Goal: Information Seeking & Learning: Check status

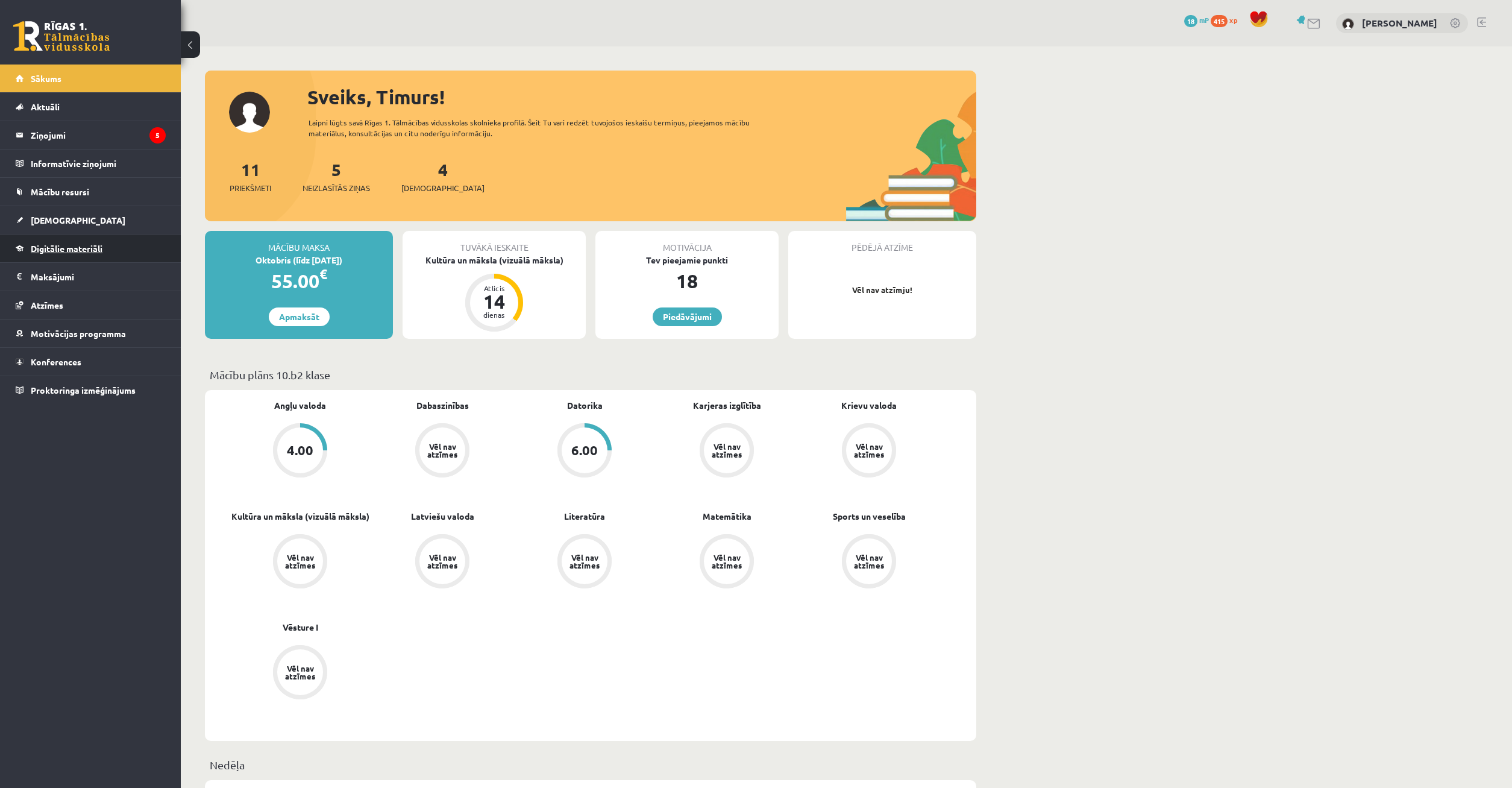
click at [79, 252] on span "Digitālie materiāli" at bounding box center [67, 249] width 72 height 11
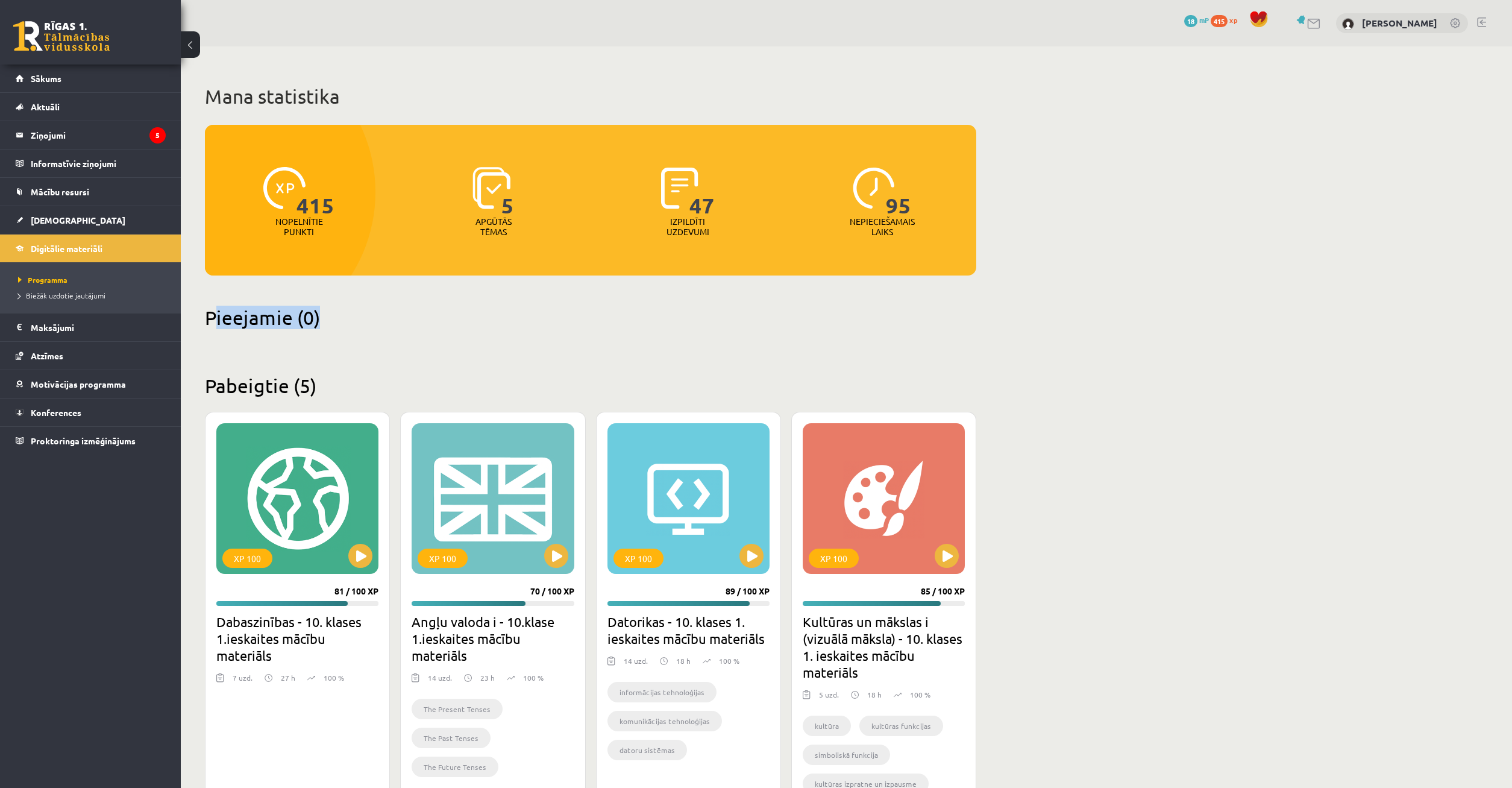
drag, startPoint x: 211, startPoint y: 319, endPoint x: 351, endPoint y: 323, distance: 140.1
click at [351, 323] on h2 "Pieejamie (0)" at bounding box center [591, 317] width 771 height 24
drag, startPoint x: 346, startPoint y: 321, endPoint x: 326, endPoint y: 329, distance: 21.5
click at [346, 321] on h2 "Pieejamie (0)" at bounding box center [591, 317] width 771 height 24
drag, startPoint x: 199, startPoint y: 379, endPoint x: 396, endPoint y: 382, distance: 197.0
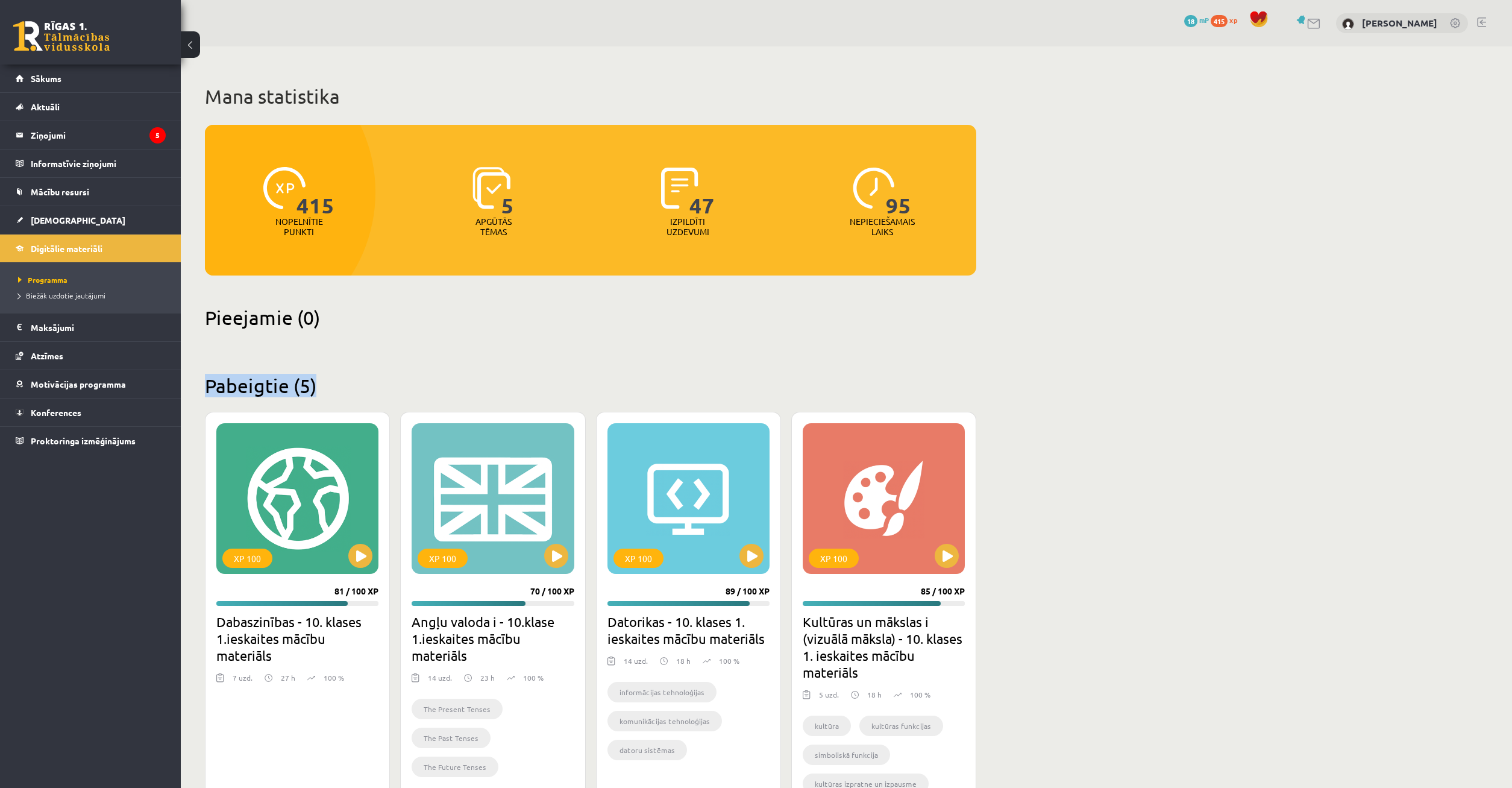
click at [394, 385] on div "Mana statistika 415 Nopelnītie punkti 5 Apgūtās tēmas 47 Izpildīti uzdevumi 95 …" at bounding box center [591, 601] width 819 height 1110
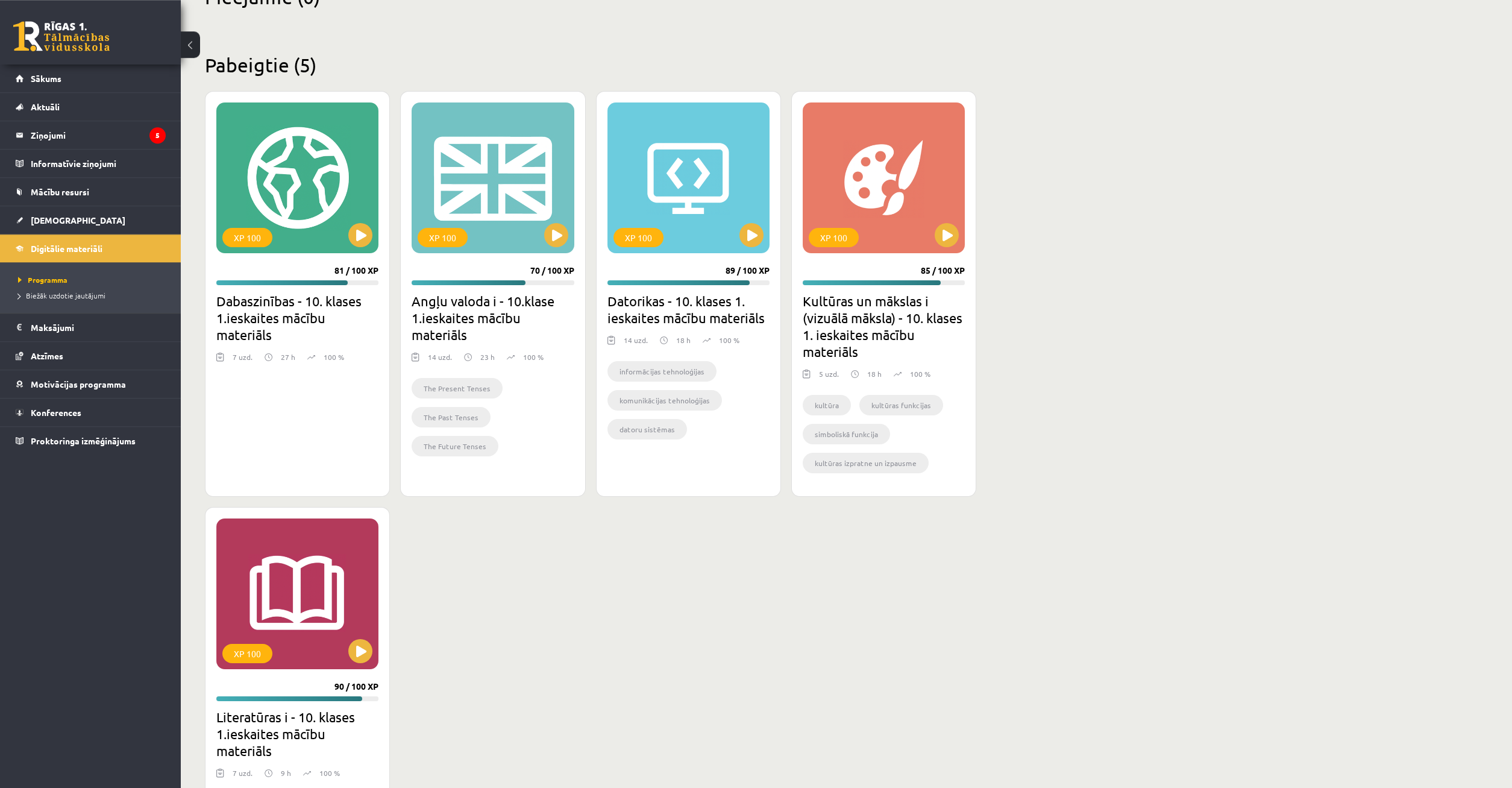
scroll to position [368, 0]
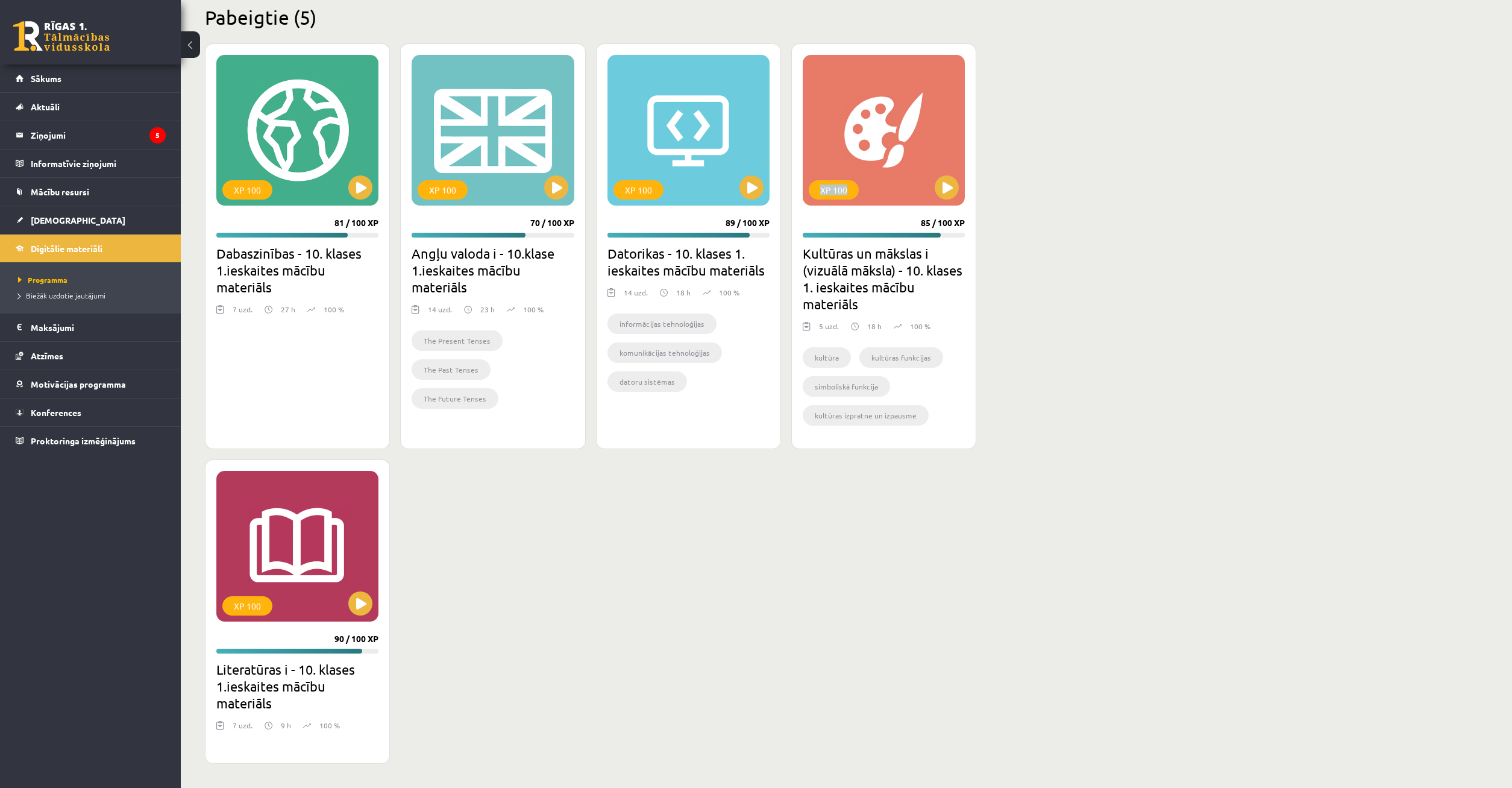
drag, startPoint x: 916, startPoint y: 221, endPoint x: 1033, endPoint y: 218, distance: 117.0
click at [1033, 218] on div "Mana statistika 415 Nopelnītie punkti 5 Apgūtās tēmas 47 Izpildīti uzdevumi 95 …" at bounding box center [846, 233] width 1331 height 1110
drag, startPoint x: 1028, startPoint y: 253, endPoint x: 1007, endPoint y: 260, distance: 22.1
click at [1017, 257] on div "Mana statistika 415 Nopelnītie punkti 5 Apgūtās tēmas 47 Izpildīti uzdevumi 95 …" at bounding box center [846, 233] width 1331 height 1110
drag, startPoint x: 340, startPoint y: 631, endPoint x: 468, endPoint y: 631, distance: 128.0
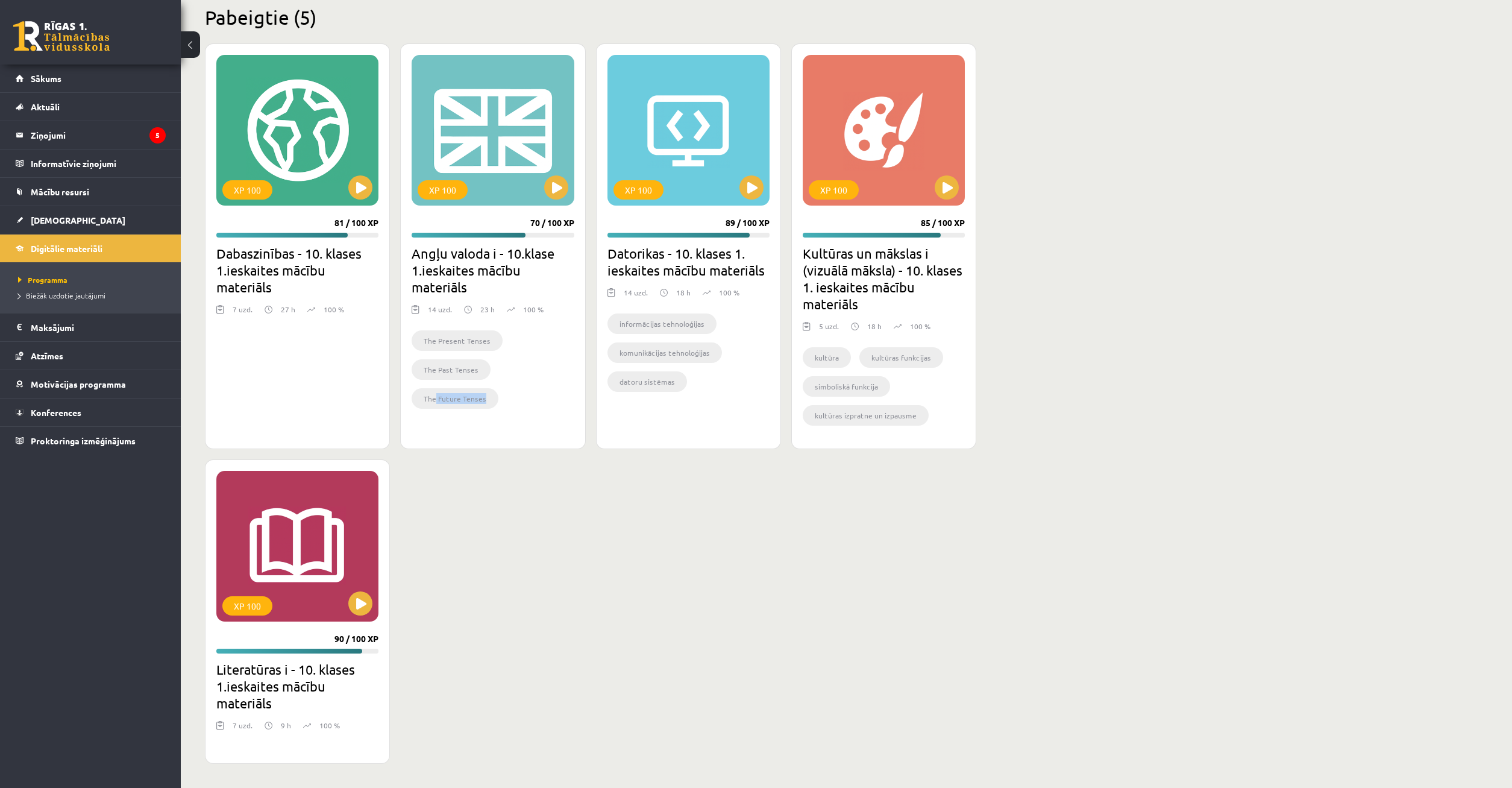
click at [435, 647] on div "XP 100 81 / 100 XP Dabaszinības - 10. klases 1.ieskaites mācību materiāls 7 uzd…" at bounding box center [591, 404] width 771 height 720
click at [648, 624] on div "XP 100 81 / 100 XP Dabaszinības - 10. klases 1.ieskaites mācību materiāls 7 uzd…" at bounding box center [591, 404] width 771 height 720
click at [120, 188] on link "Mācību resursi" at bounding box center [90, 192] width 150 height 28
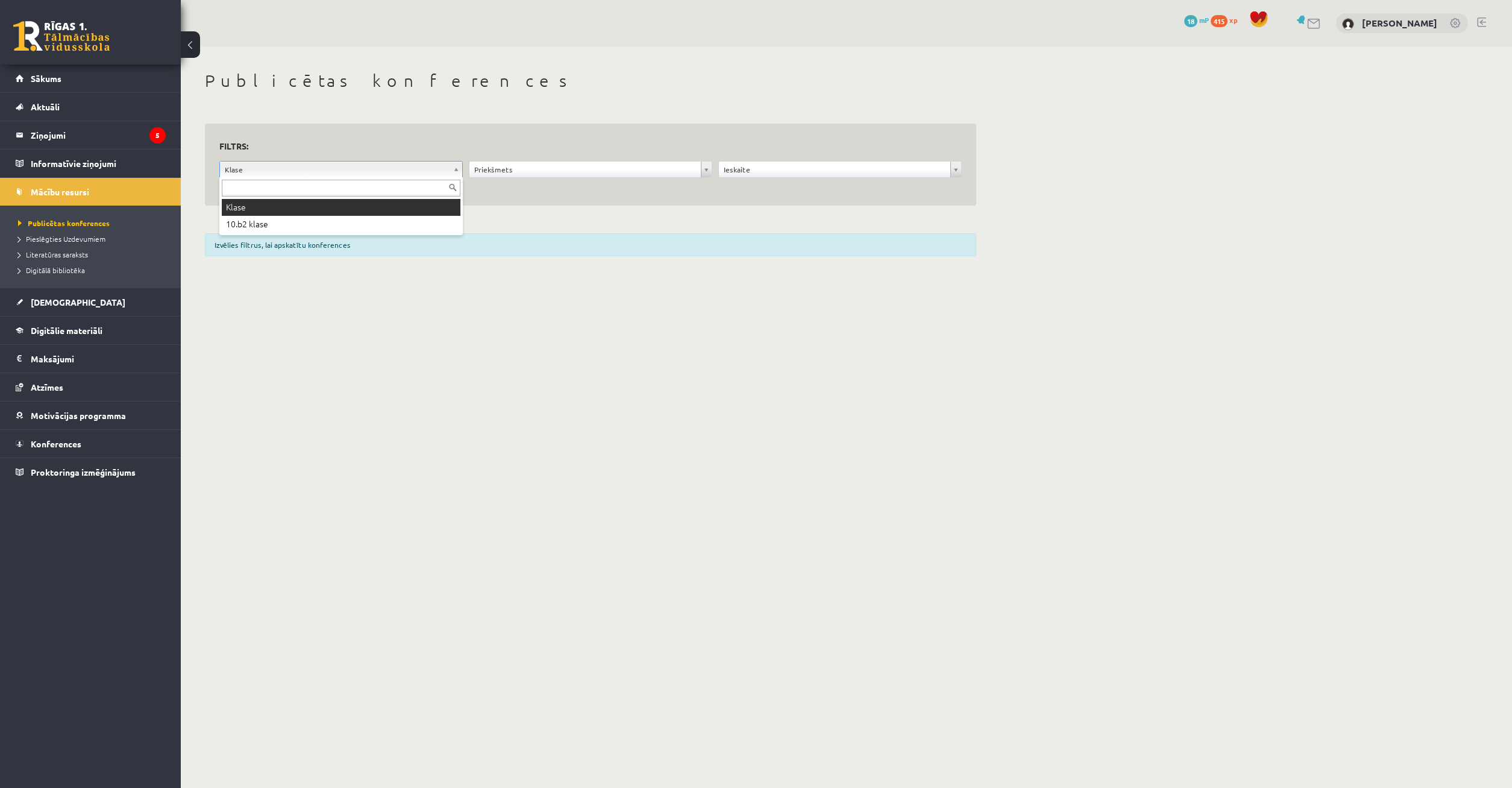
click at [352, 166] on body "0 Dāvanas 18 mP 415 xp Timurs Lozovskis Sākums Aktuāli Kā mācīties eSKOLĀ Konta…" at bounding box center [756, 394] width 1512 height 788
click at [379, 179] on div at bounding box center [341, 187] width 244 height 19
click at [421, 167] on body "0 Dāvanas 18 mP 415 xp Timurs Lozovskis Sākums Aktuāli Kā mācīties eSKOLĀ Konta…" at bounding box center [756, 394] width 1512 height 788
click at [576, 175] on body "0 Dāvanas 18 mP 415 xp Timurs Lozovskis Sākums Aktuāli Kā mācīties eSKOLĀ Konta…" at bounding box center [756, 394] width 1512 height 788
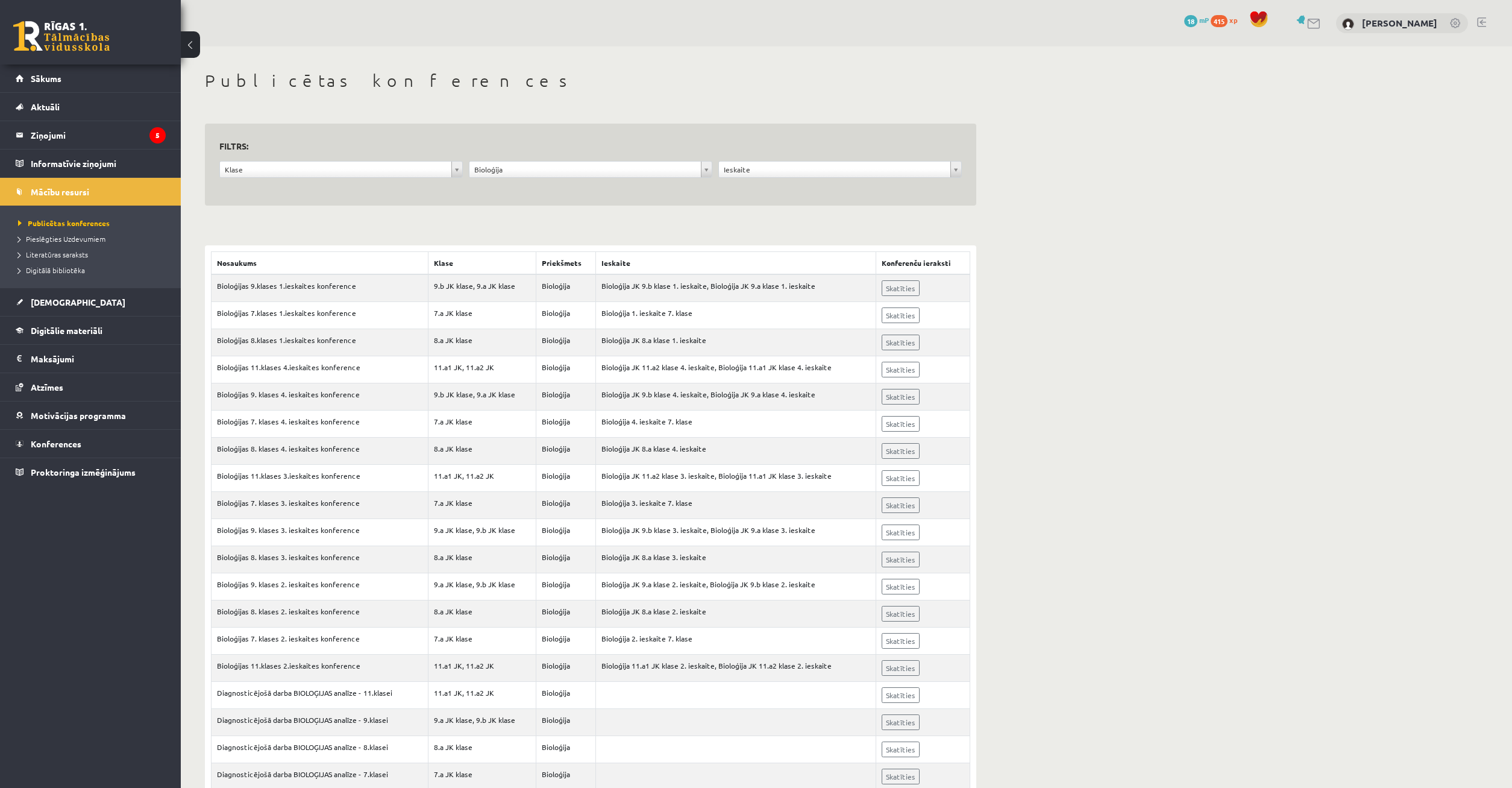
click at [616, 152] on h3 "Filtrs:" at bounding box center [583, 146] width 728 height 16
click at [610, 169] on body "0 Dāvanas 18 mP 415 xp [PERSON_NAME] Sākums Aktuāli Kā mācīties eSKOLĀ Kontakti…" at bounding box center [756, 394] width 1512 height 788
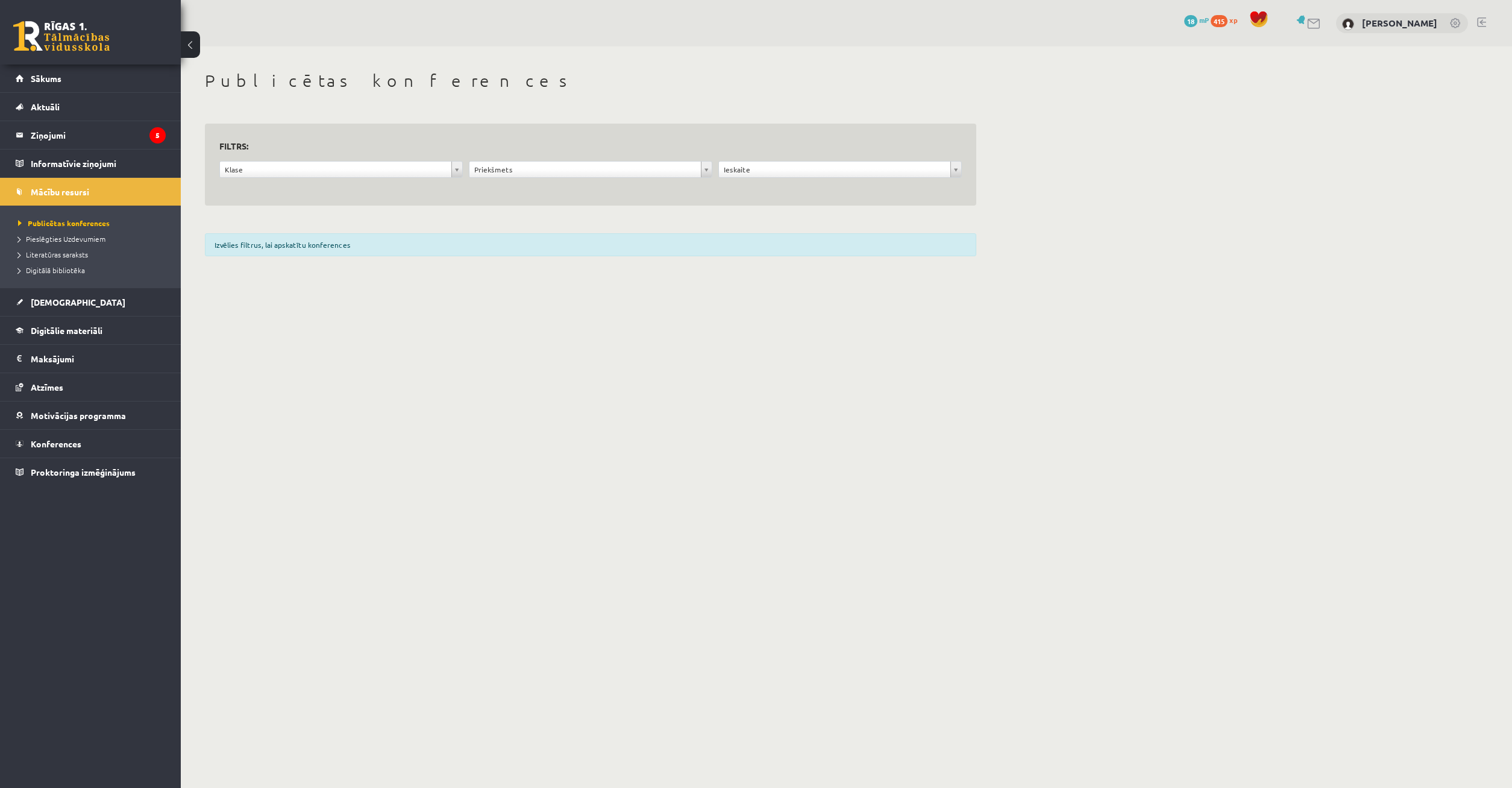
click at [527, 172] on body "0 Dāvanas 18 mP 415 xp [PERSON_NAME] Sākums Aktuāli Kā mācīties eSKOLĀ Kontakti…" at bounding box center [756, 394] width 1512 height 788
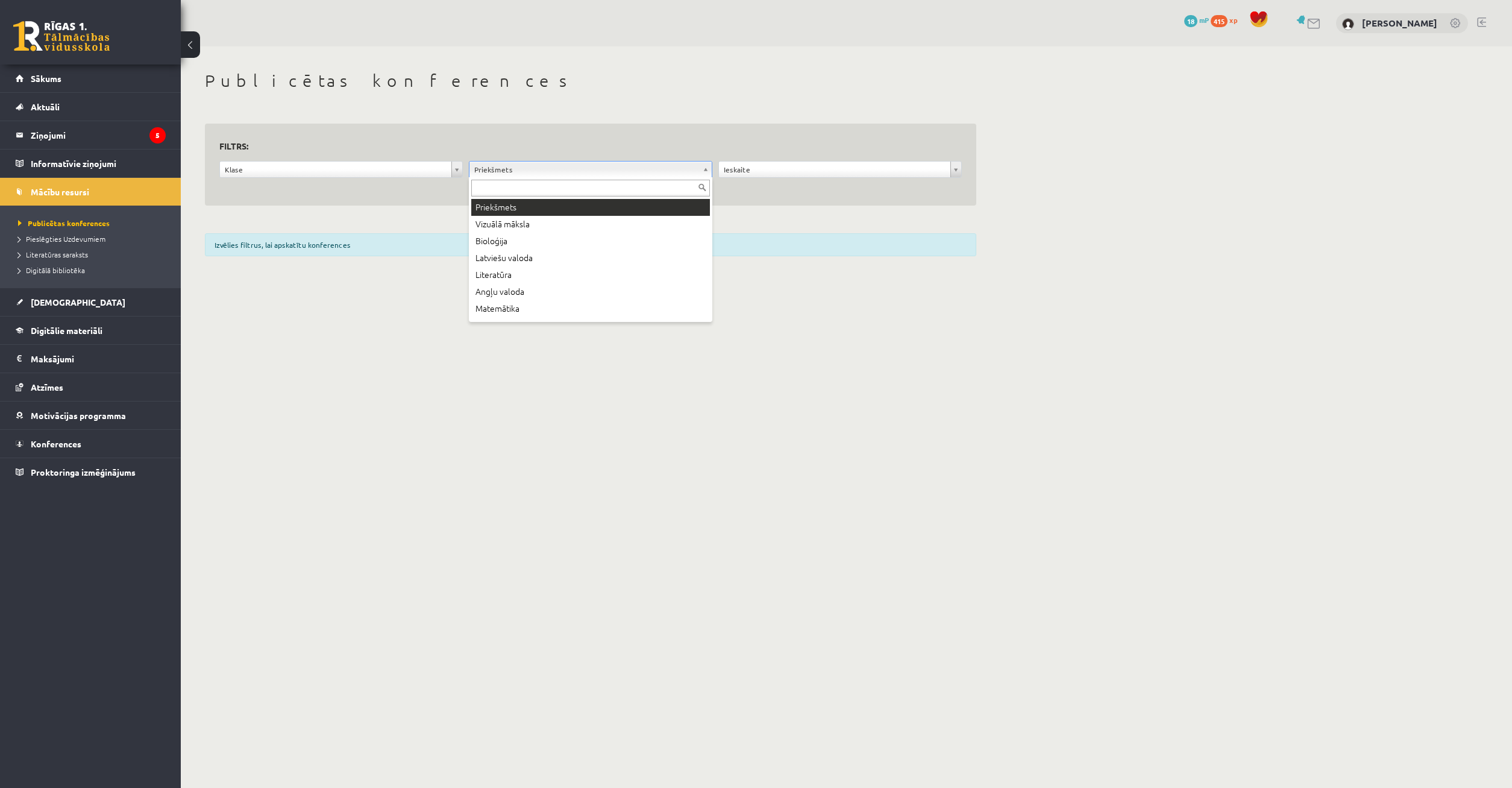
click at [312, 179] on body "0 Dāvanas 18 mP 415 xp [PERSON_NAME] Sākums Aktuāli Kā mācīties eSKOLĀ Kontakti…" at bounding box center [756, 394] width 1512 height 788
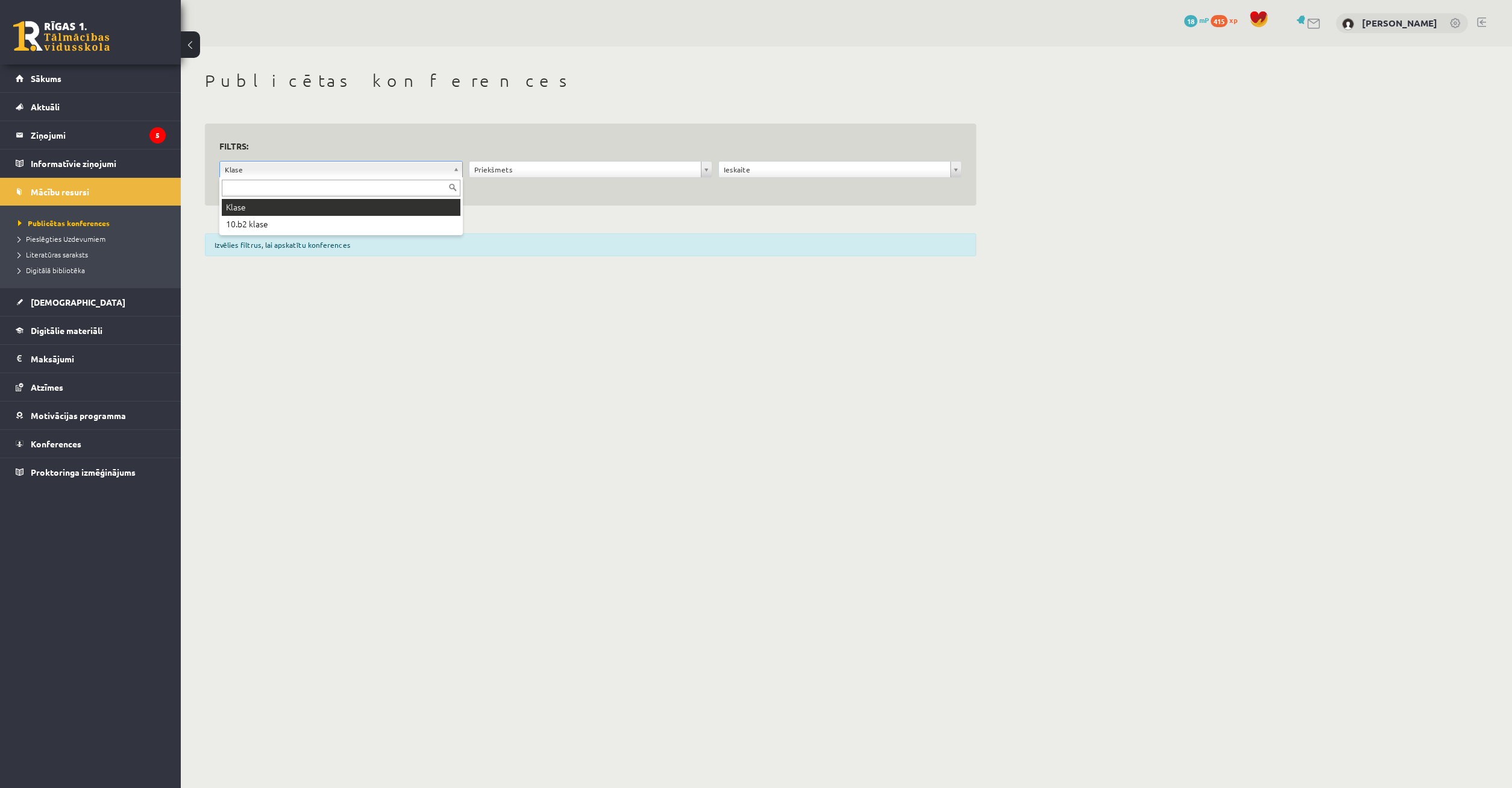
click at [359, 164] on body "0 Dāvanas 18 mP 415 xp [PERSON_NAME] Sākums Aktuāli Kā mācīties eSKOLĀ Kontakti…" at bounding box center [756, 394] width 1512 height 788
click at [369, 175] on body "0 Dāvanas 18 mP 415 xp Timurs Lozovskis Sākums Aktuāli Kā mācīties eSKOLĀ Konta…" at bounding box center [756, 394] width 1512 height 788
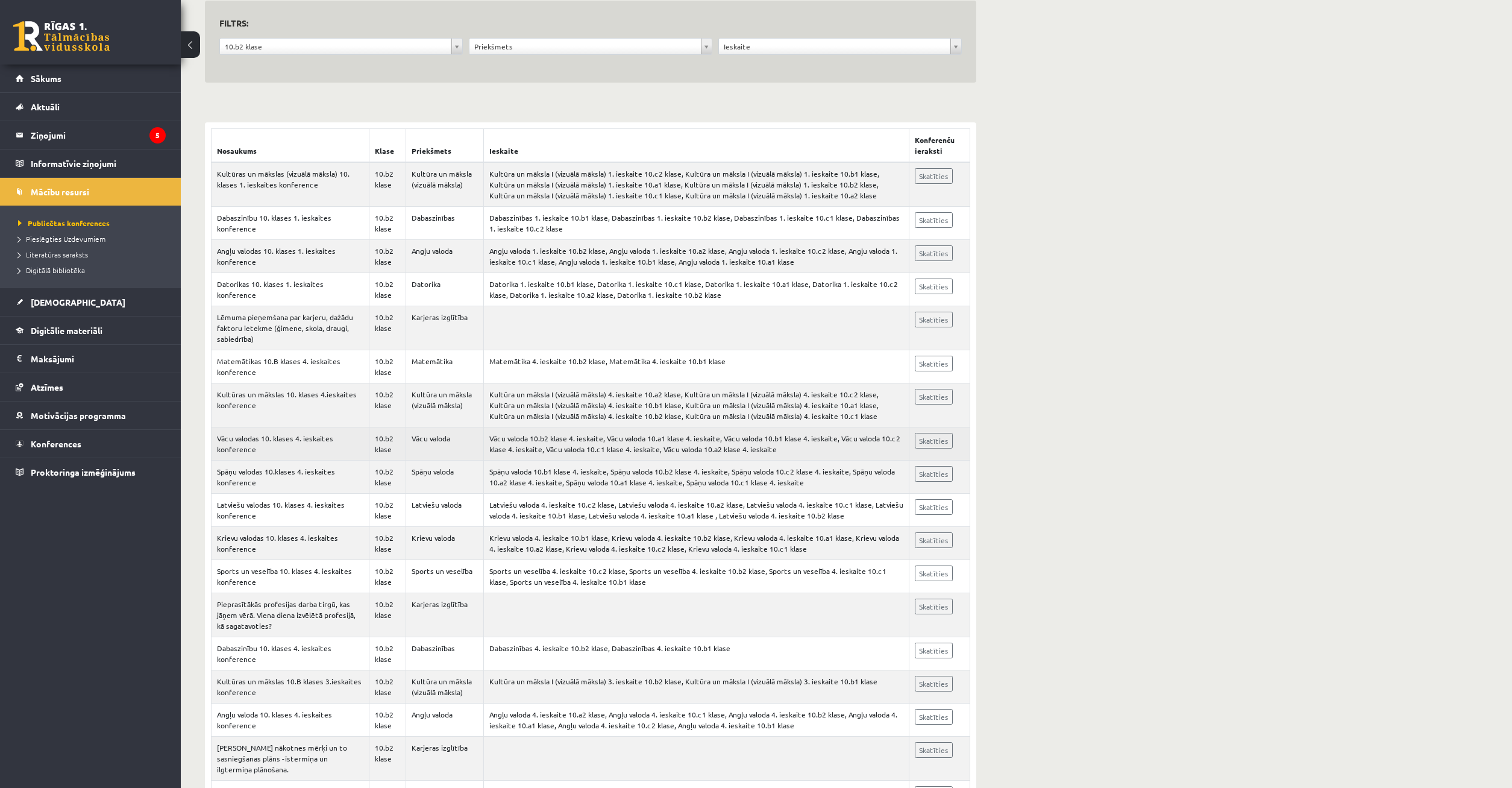
scroll to position [61, 0]
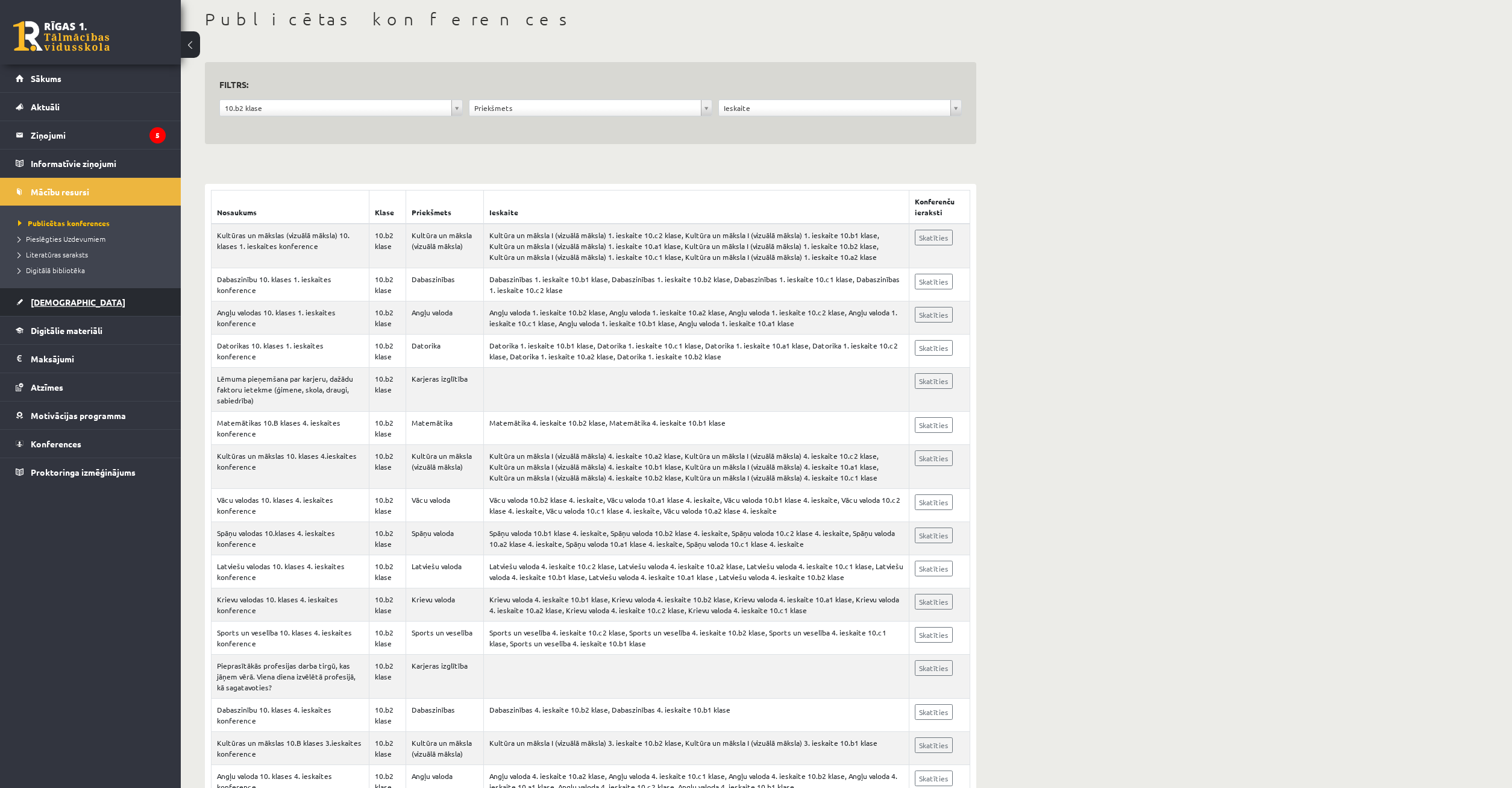
click at [30, 304] on link "[DEMOGRAPHIC_DATA]" at bounding box center [90, 302] width 150 height 28
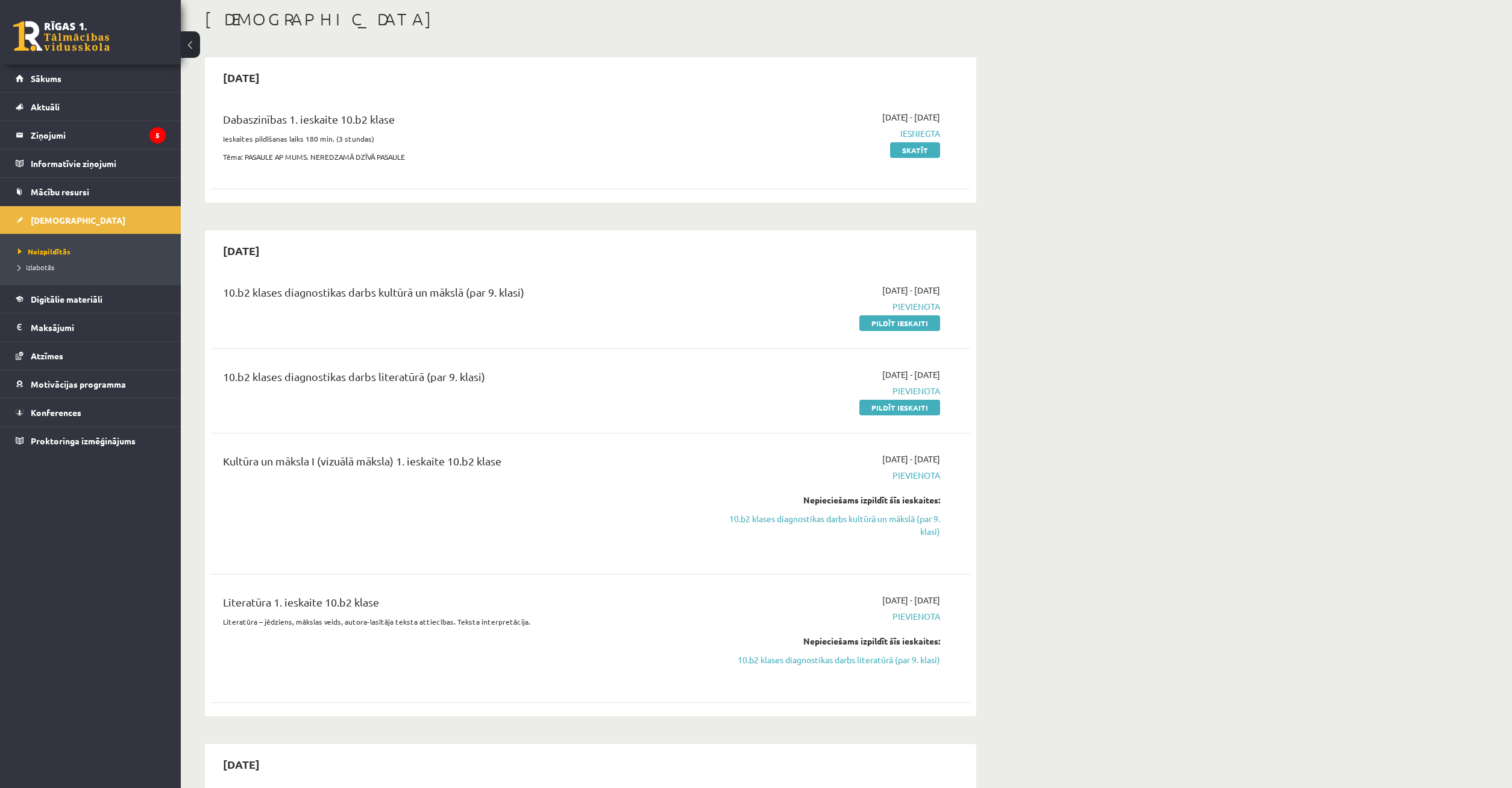
drag, startPoint x: 774, startPoint y: 192, endPoint x: 782, endPoint y: 250, distance: 58.5
copy div "10.b2 klases diagnostikas darbs kultūrā un mākslā (par 9. klasi)"
drag, startPoint x: 214, startPoint y: 120, endPoint x: 466, endPoint y: 113, distance: 252.1
click at [466, 113] on div "Dabaszinības 1. ieskaite 10.b2 klase Ieskaites pildīšanas laiks 180 min. (3 stu…" at bounding box center [459, 140] width 490 height 58
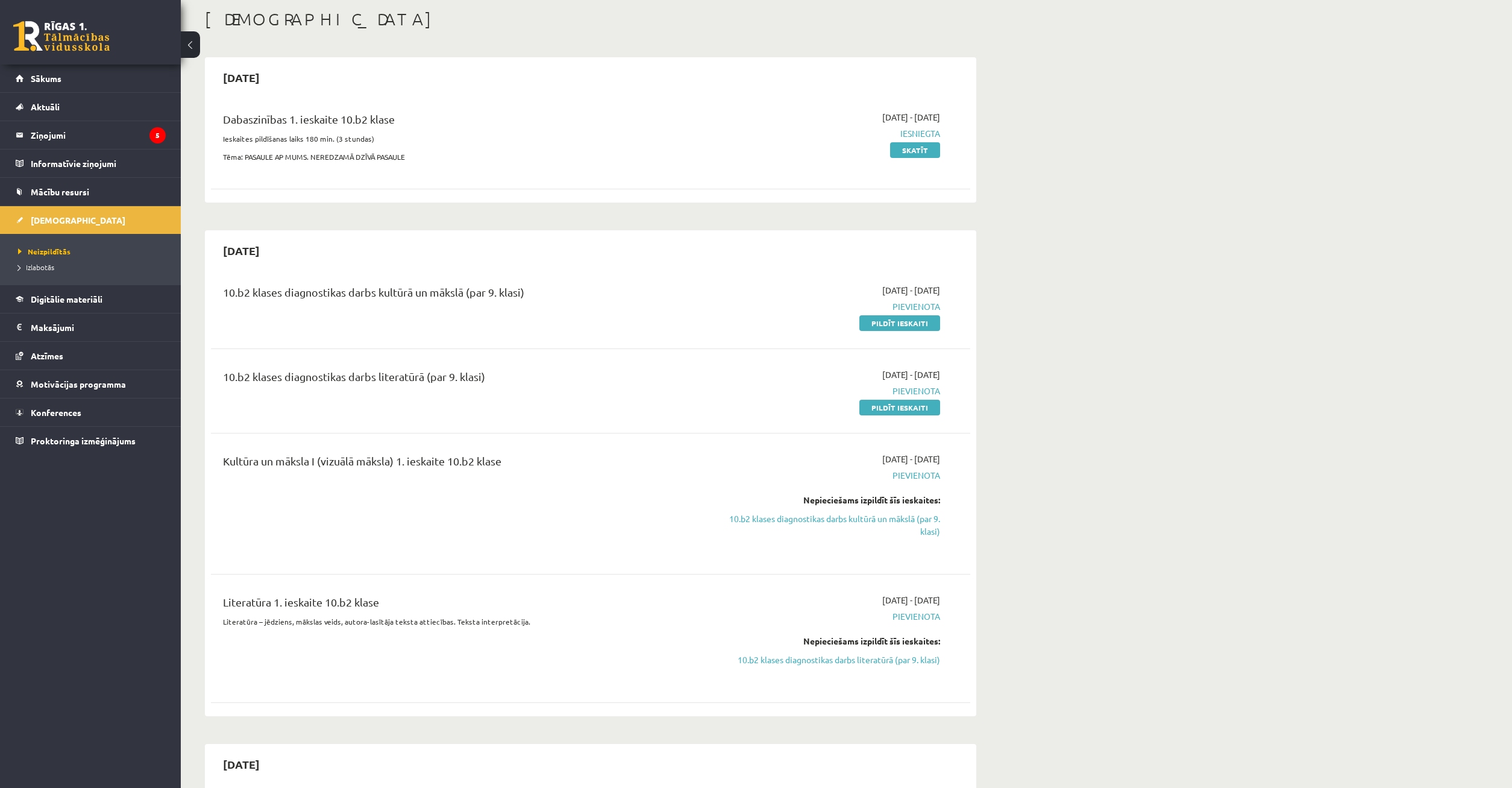
drag, startPoint x: 732, startPoint y: 148, endPoint x: 744, endPoint y: 148, distance: 12.0
click at [741, 148] on div "2025-09-01 - 2025-09-15 Iesniegta Skatīt" at bounding box center [827, 140] width 245 height 58
drag, startPoint x: 902, startPoint y: 130, endPoint x: 985, endPoint y: 126, distance: 83.1
click at [970, 126] on div "Dabaszinības 1. ieskaite 10.b2 klase Ieskaites pildīšanas laiks 180 min. (3 stu…" at bounding box center [590, 139] width 759 height 82
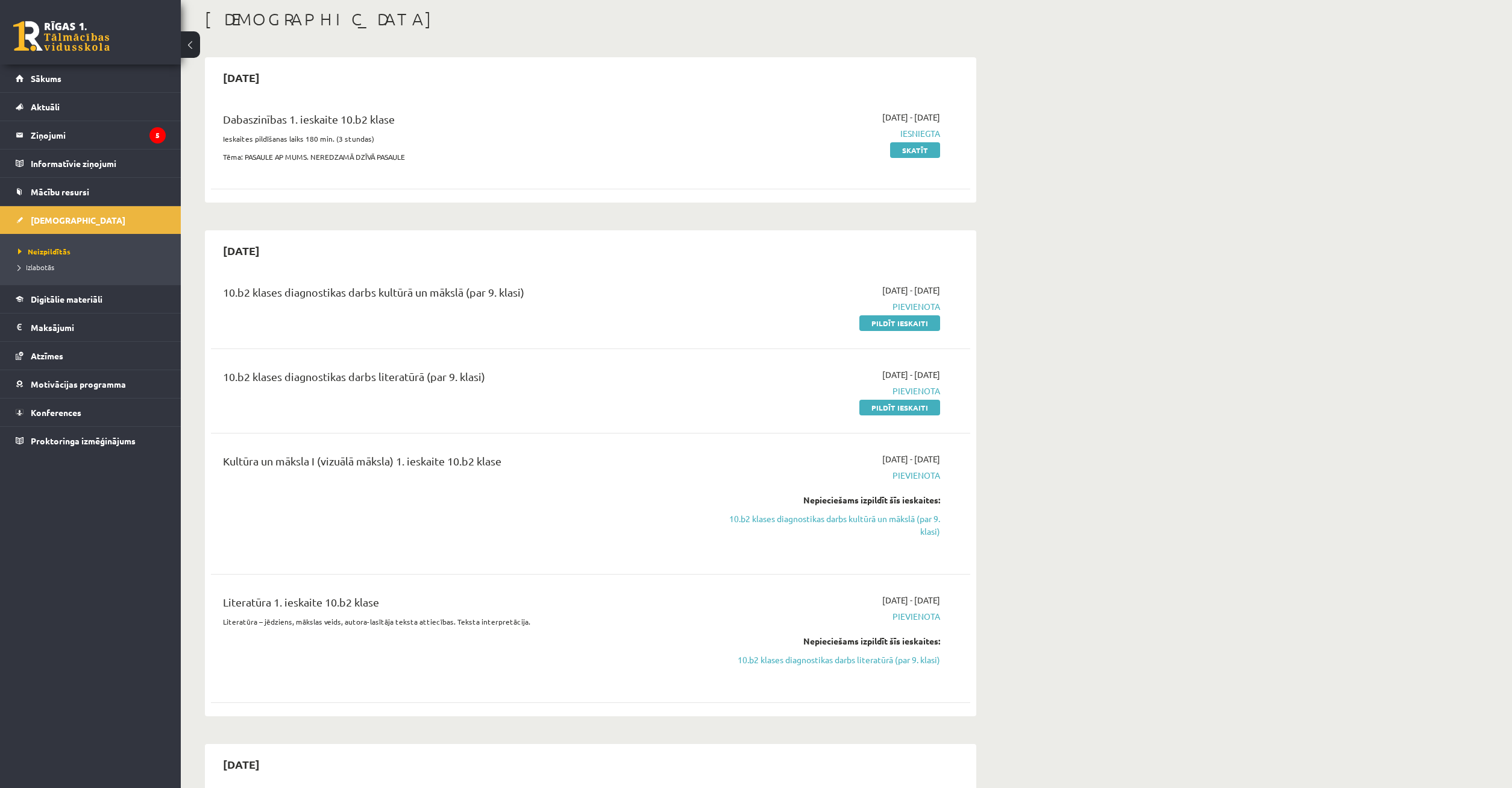
drag, startPoint x: 894, startPoint y: 303, endPoint x: 972, endPoint y: 306, distance: 78.1
click at [970, 306] on div "10.b2 klases diagnostikas darbs kultūrā un mākslā (par 9. klasi) 2025-09-16 - 2…" at bounding box center [590, 307] width 759 height 69
drag, startPoint x: 995, startPoint y: 329, endPoint x: 1006, endPoint y: 329, distance: 11.0
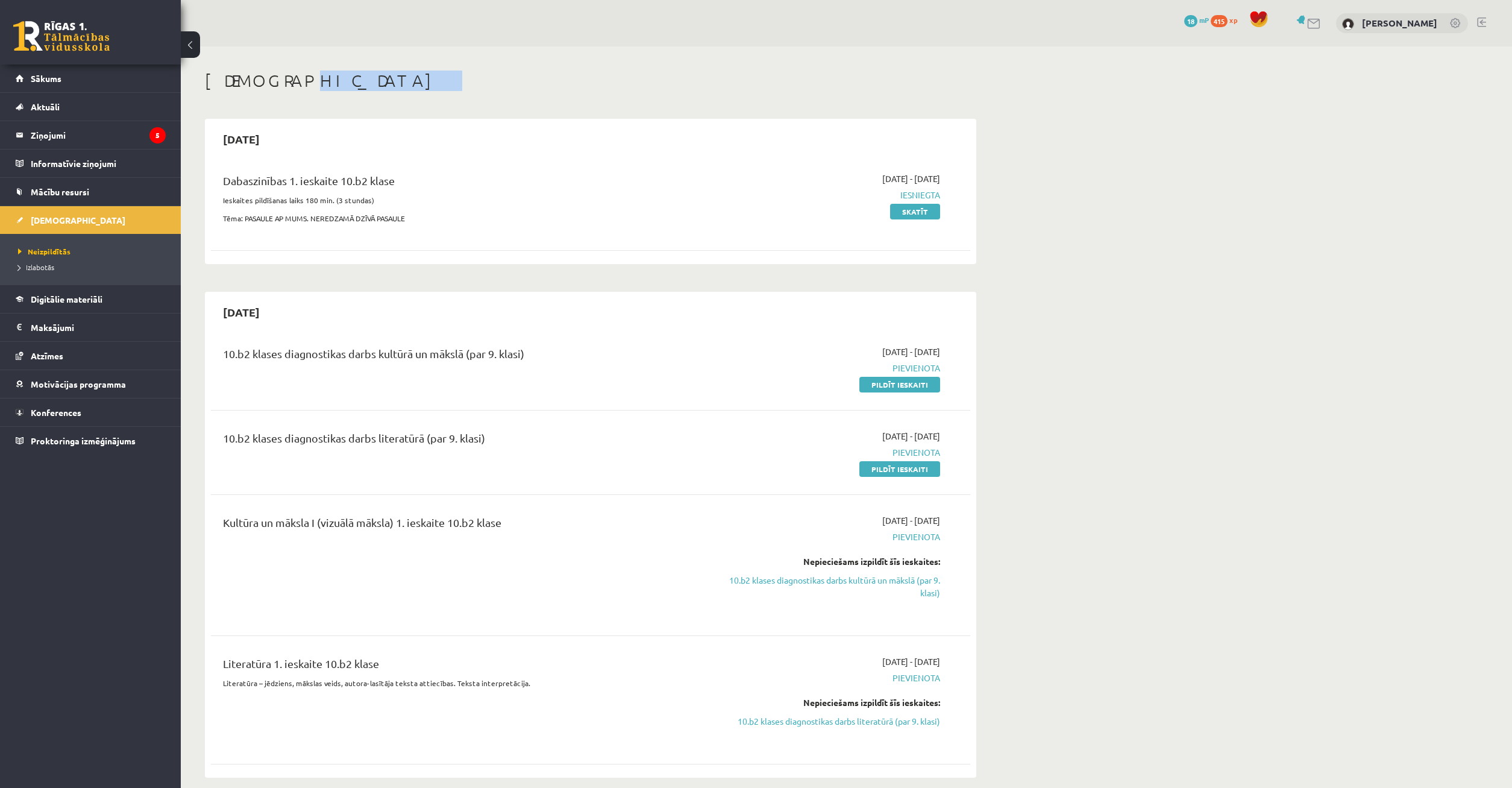
drag, startPoint x: 221, startPoint y: 107, endPoint x: 674, endPoint y: 94, distance: 453.2
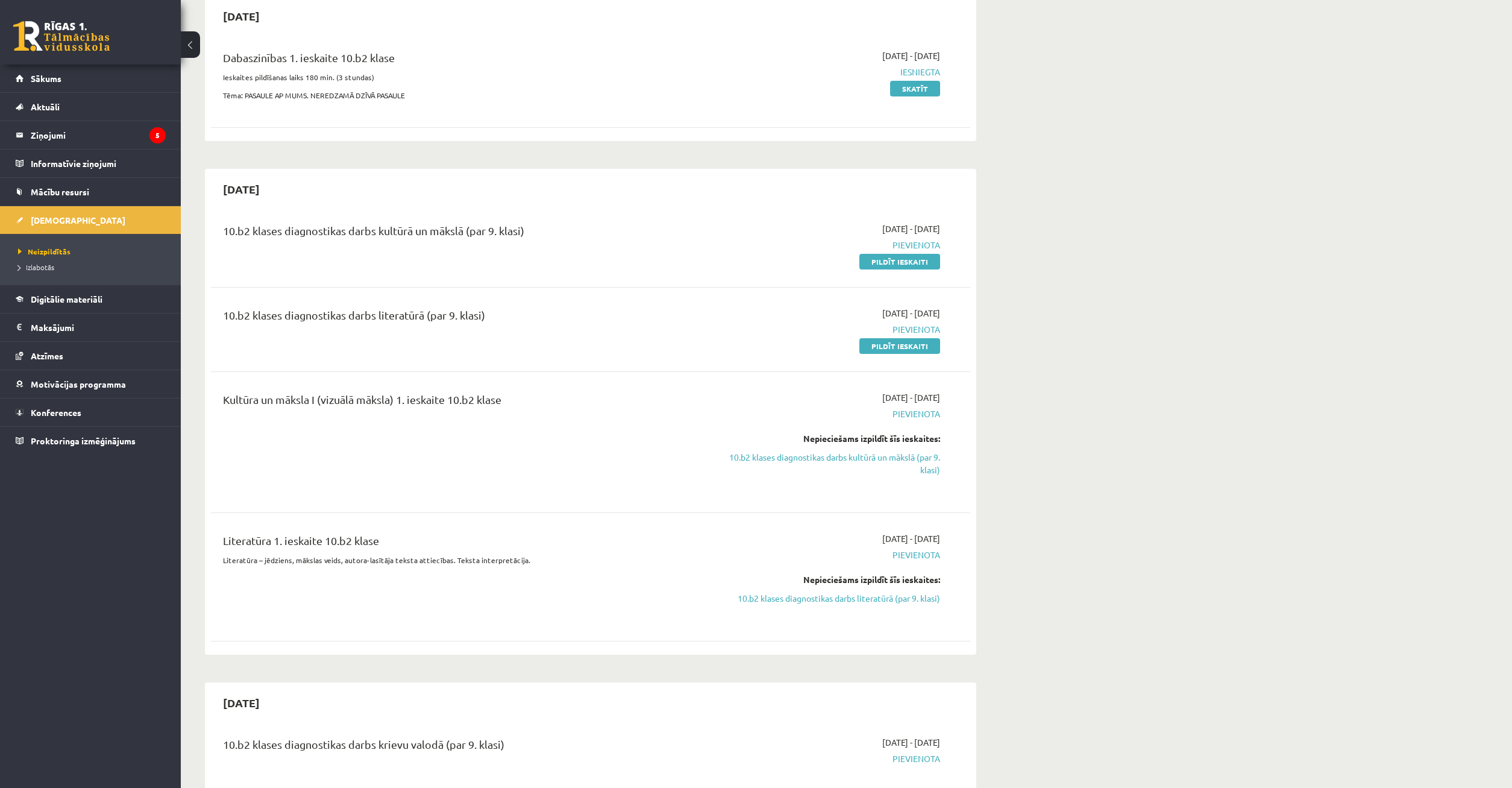
click at [596, 430] on div "Kultūra un māksla I (vizuālā māksla) 1. ieskaite 10.b2 klase" at bounding box center [459, 442] width 490 height 102
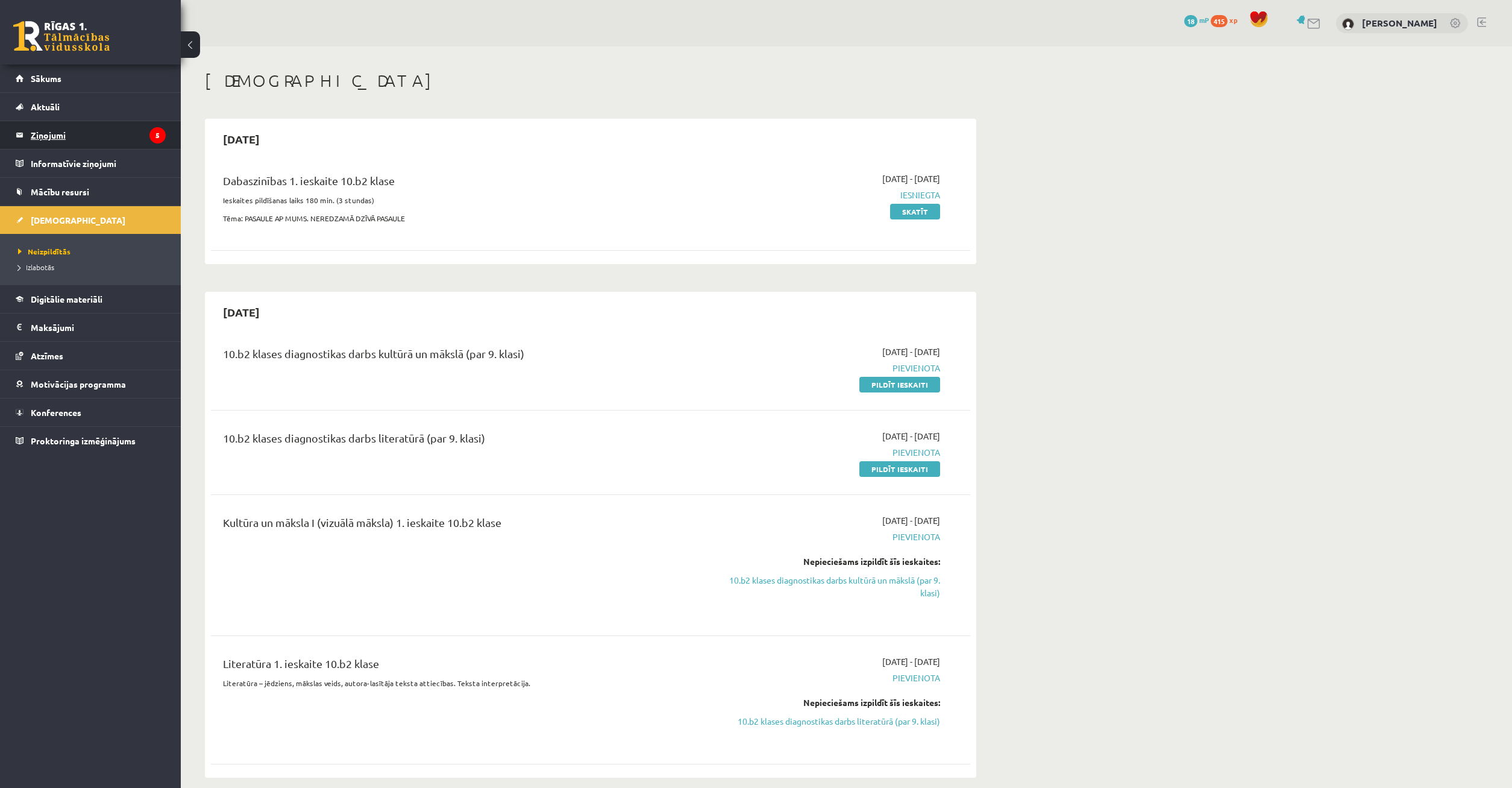
click at [122, 131] on legend "Ziņojumi 5" at bounding box center [99, 135] width 135 height 28
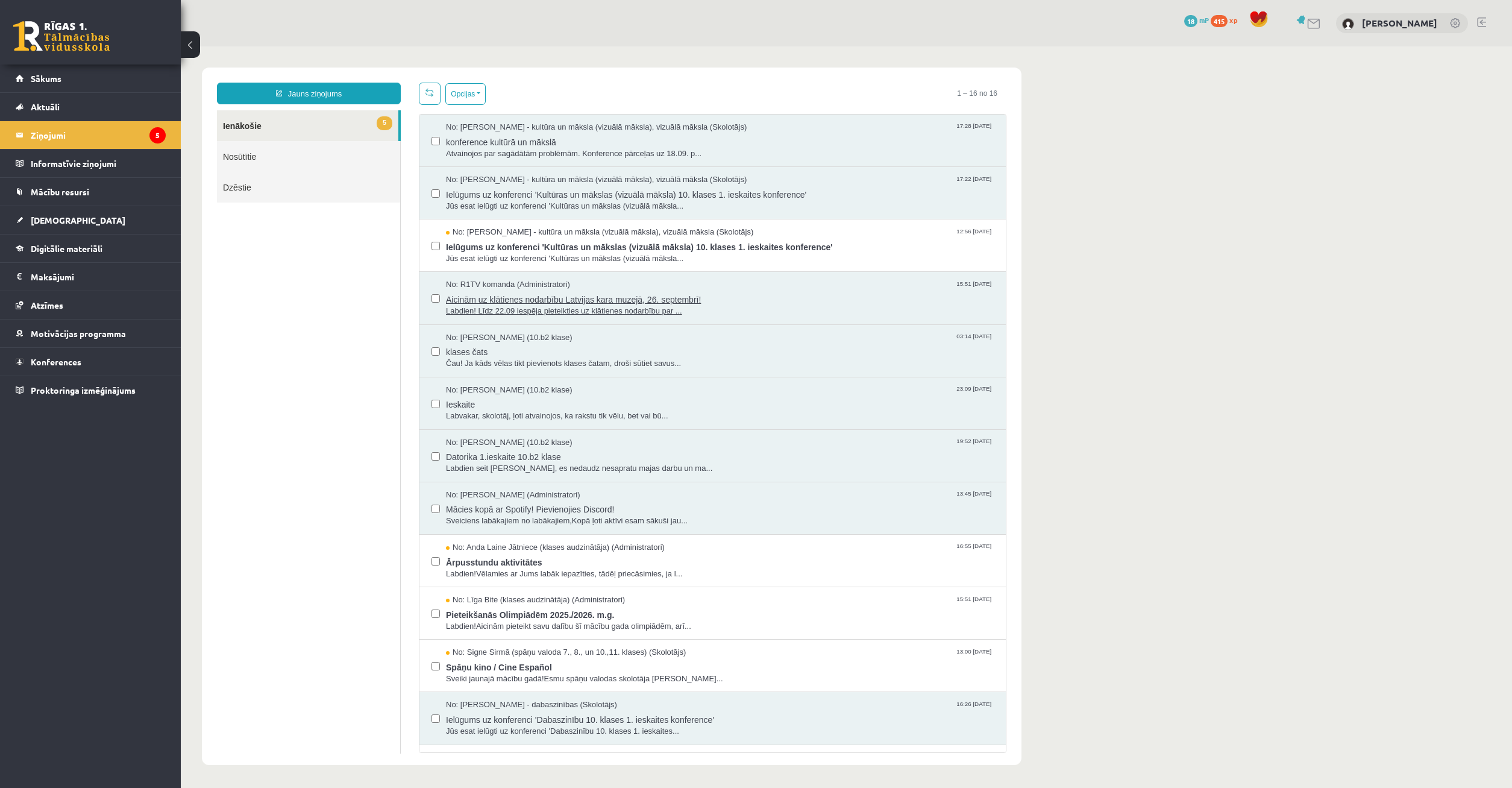
click at [600, 295] on span "Aicinām uz klātienes nodarbību Latvijas kara muzejā, 26. septembrī!" at bounding box center [720, 298] width 548 height 15
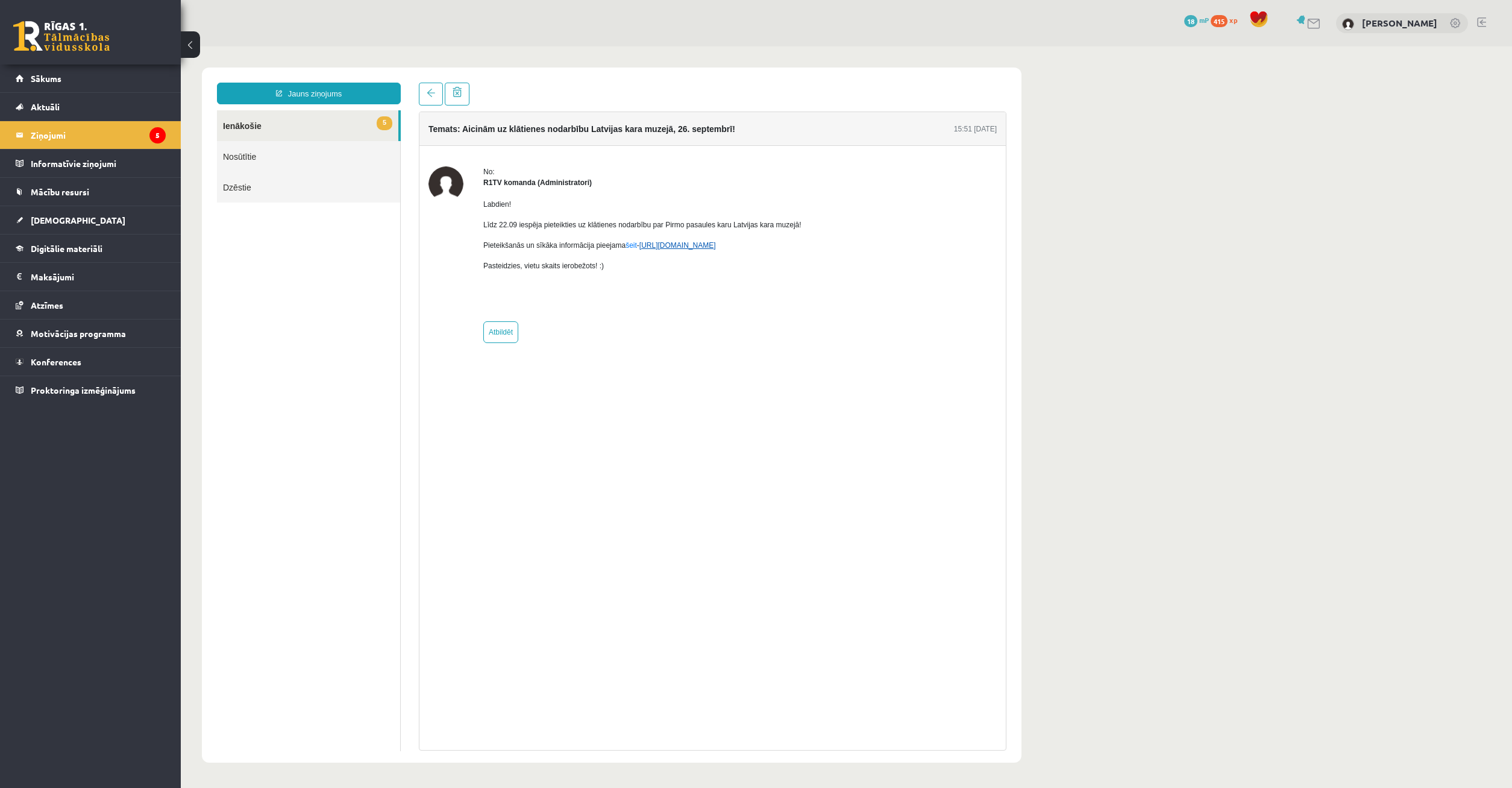
click at [711, 247] on link "https://eskola.r1tv.lv/campaign/35" at bounding box center [677, 246] width 76 height 9
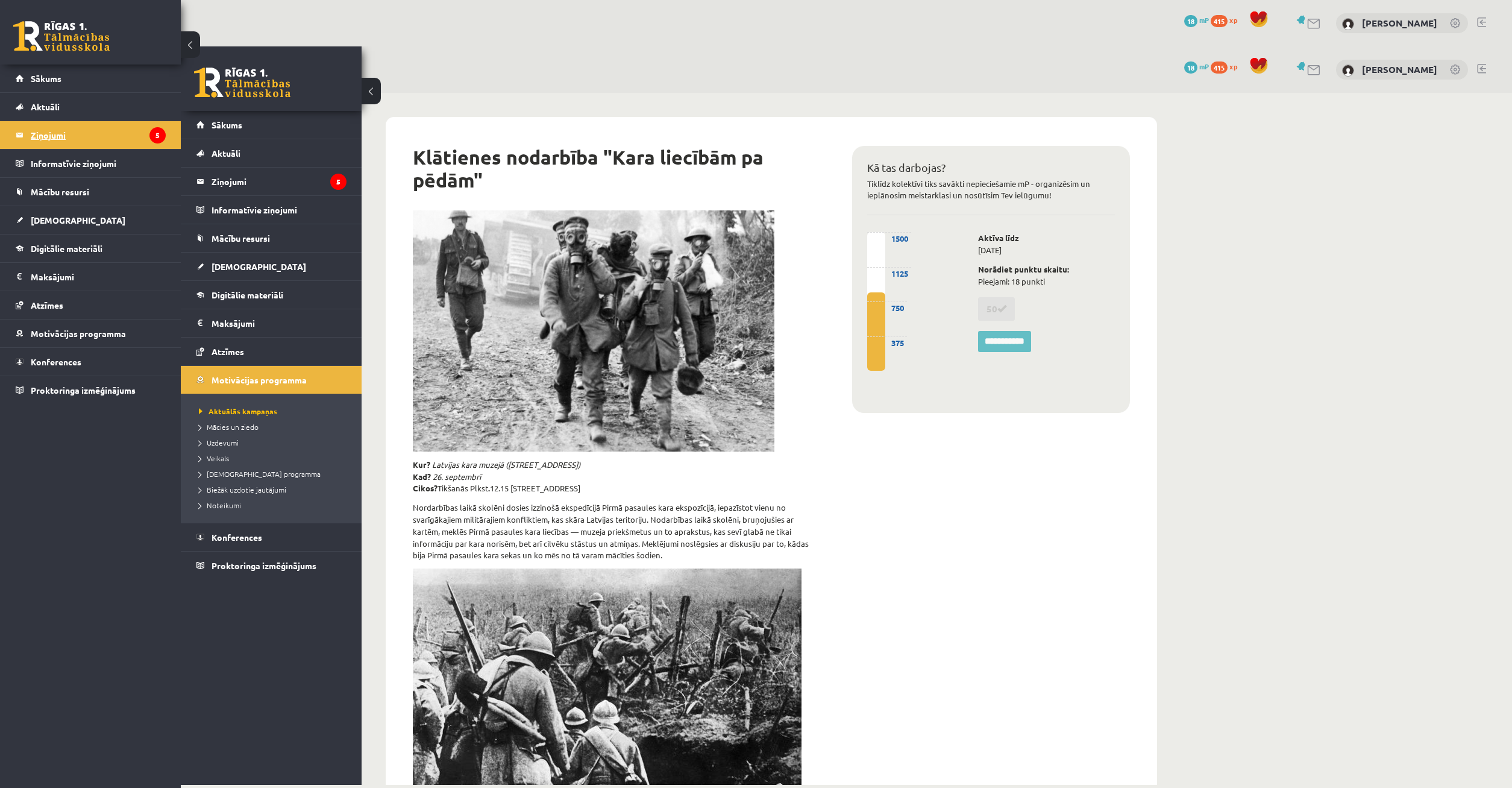
click at [100, 139] on legend "Ziņojumi 5" at bounding box center [99, 135] width 135 height 28
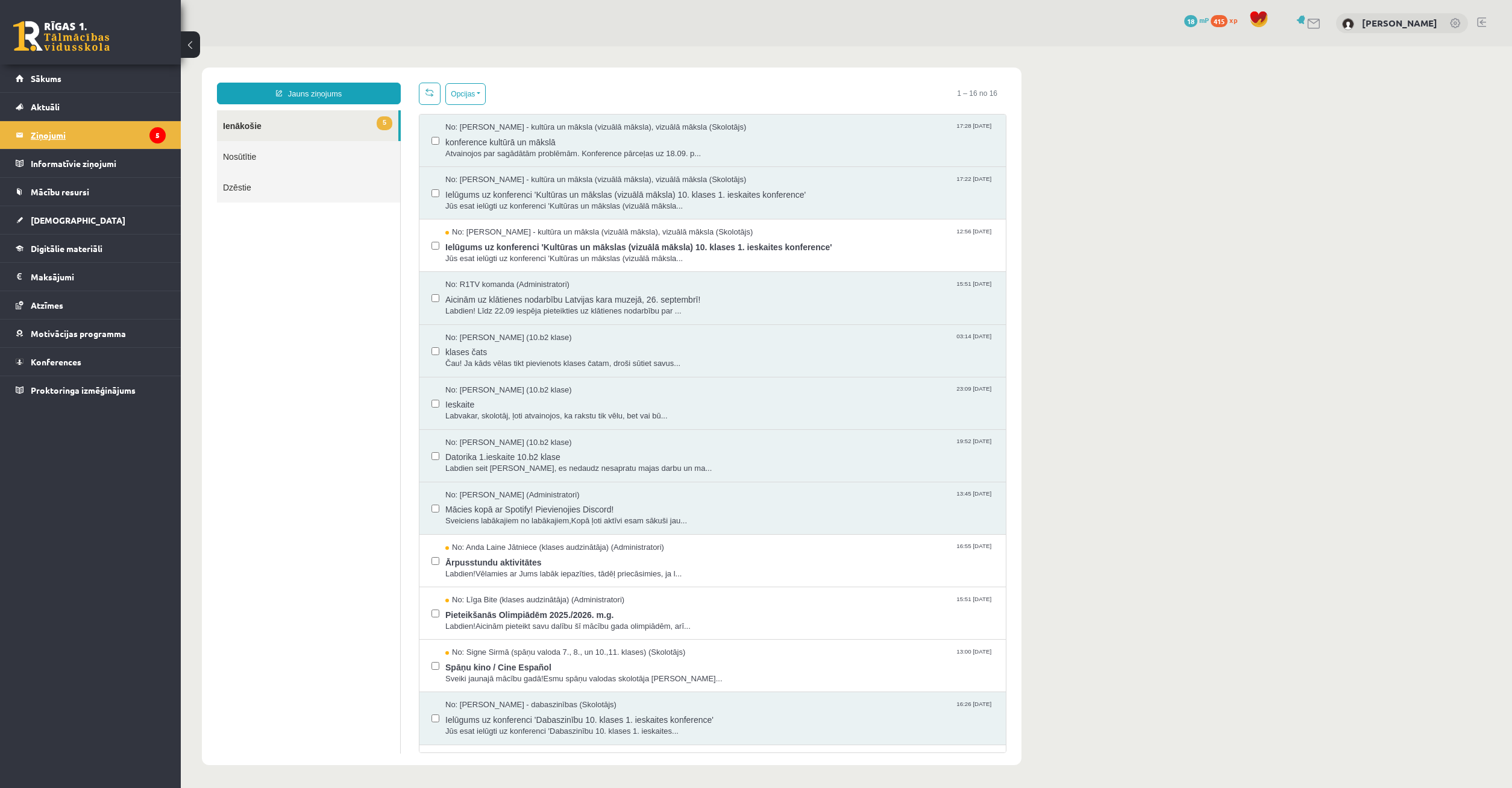
click at [123, 131] on legend "Ziņojumi 5" at bounding box center [99, 135] width 135 height 28
click at [763, 246] on span "Ielūgums uz konferenci 'Kultūras un mākslas (vizuālā māksla) 10. klases 1. iesk…" at bounding box center [720, 246] width 548 height 15
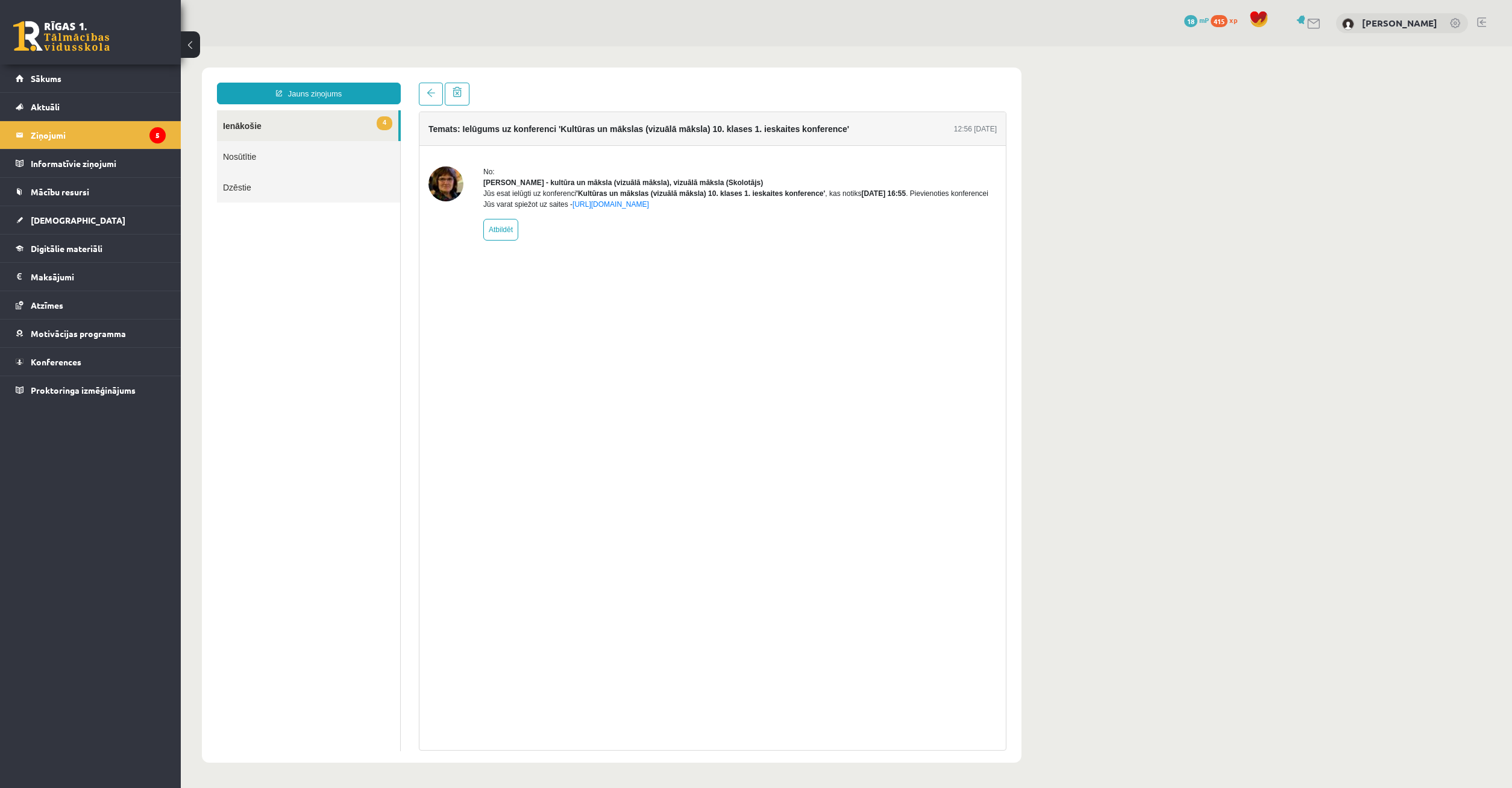
click at [307, 124] on link "4 Ienākošie" at bounding box center [307, 126] width 182 height 31
click at [248, 117] on link "4 Ienākošie" at bounding box center [307, 126] width 182 height 31
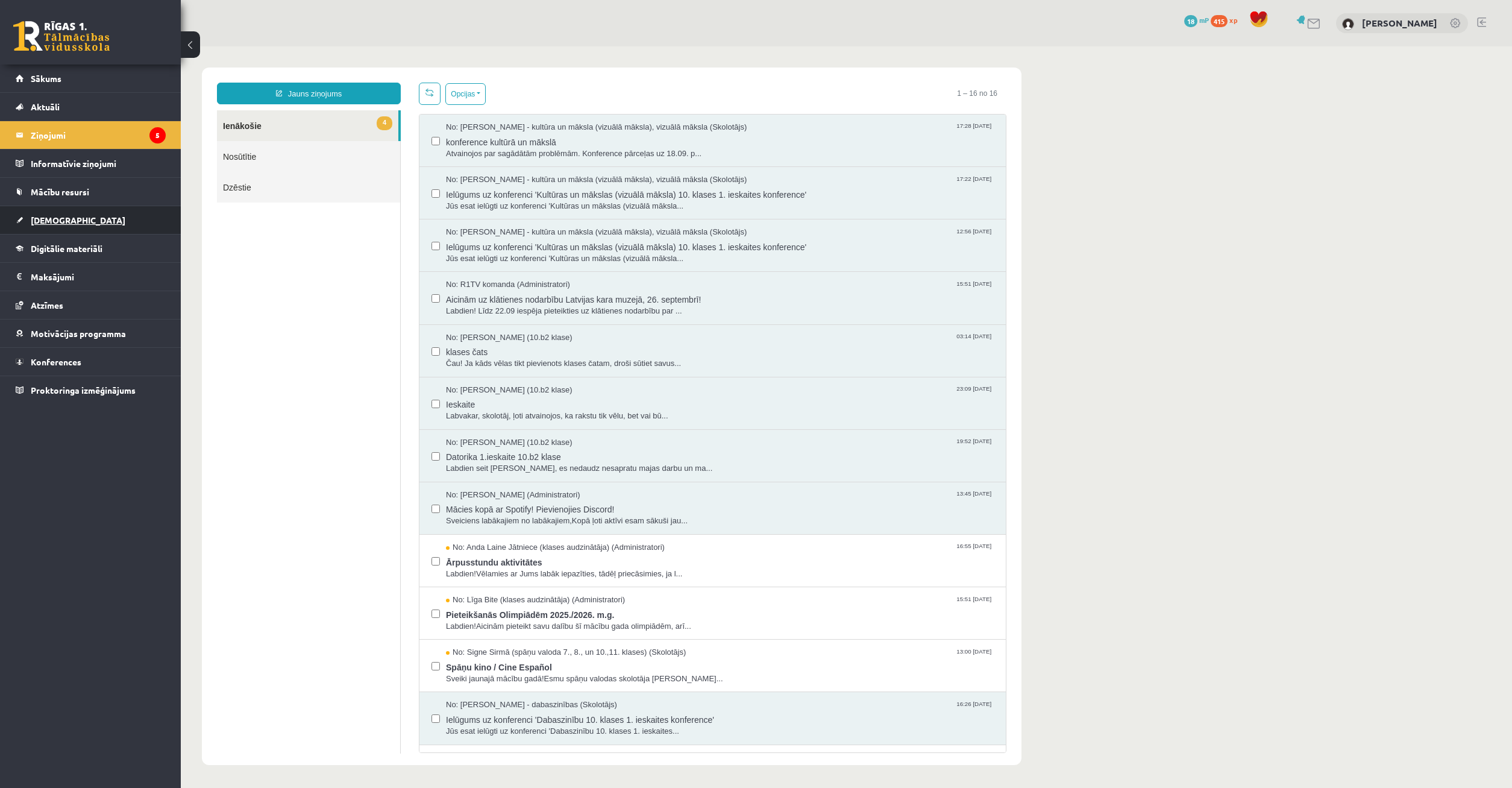
click at [97, 226] on link "[DEMOGRAPHIC_DATA]" at bounding box center [90, 220] width 150 height 28
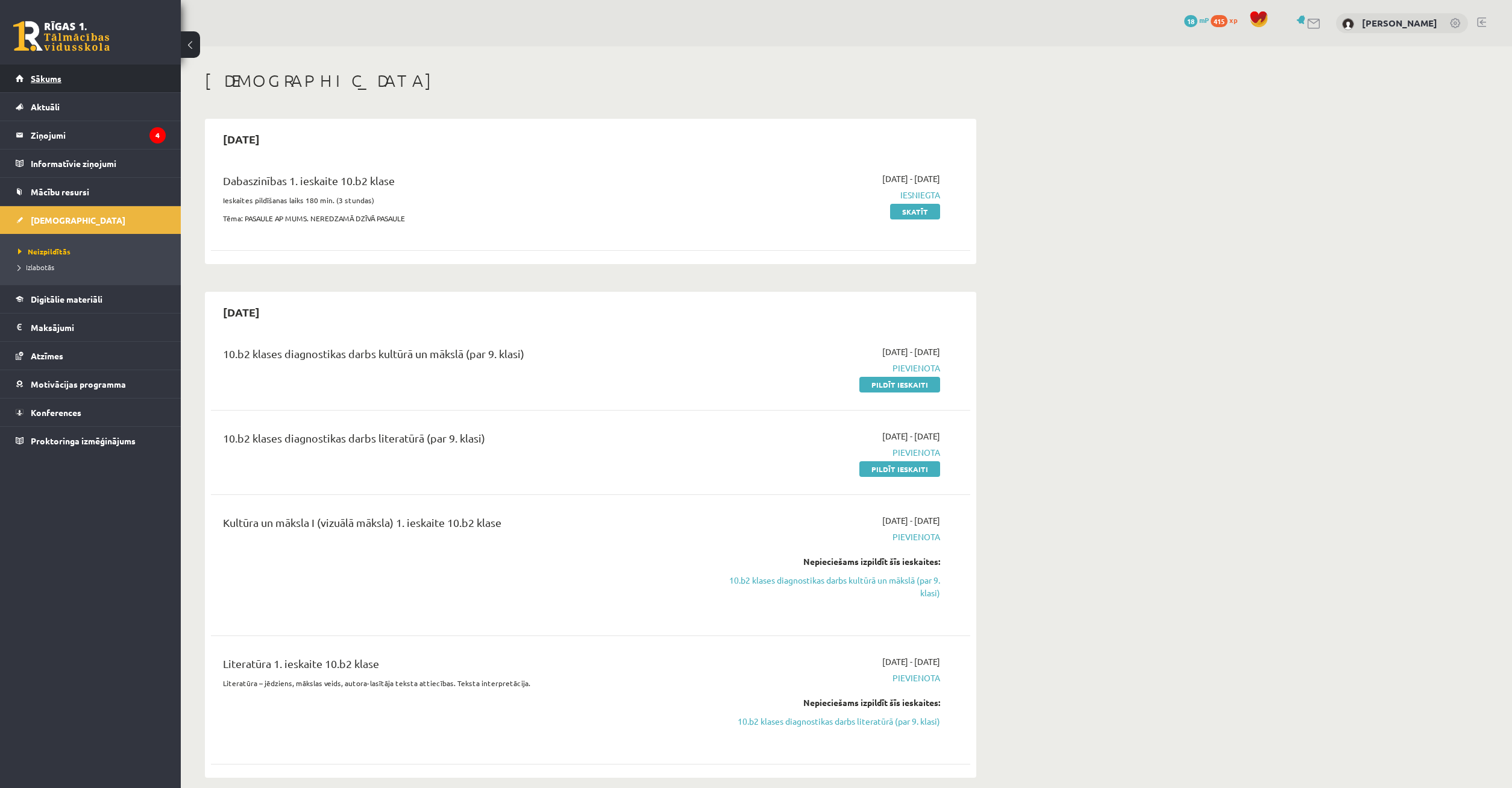
click at [78, 77] on link "Sākums" at bounding box center [90, 78] width 150 height 28
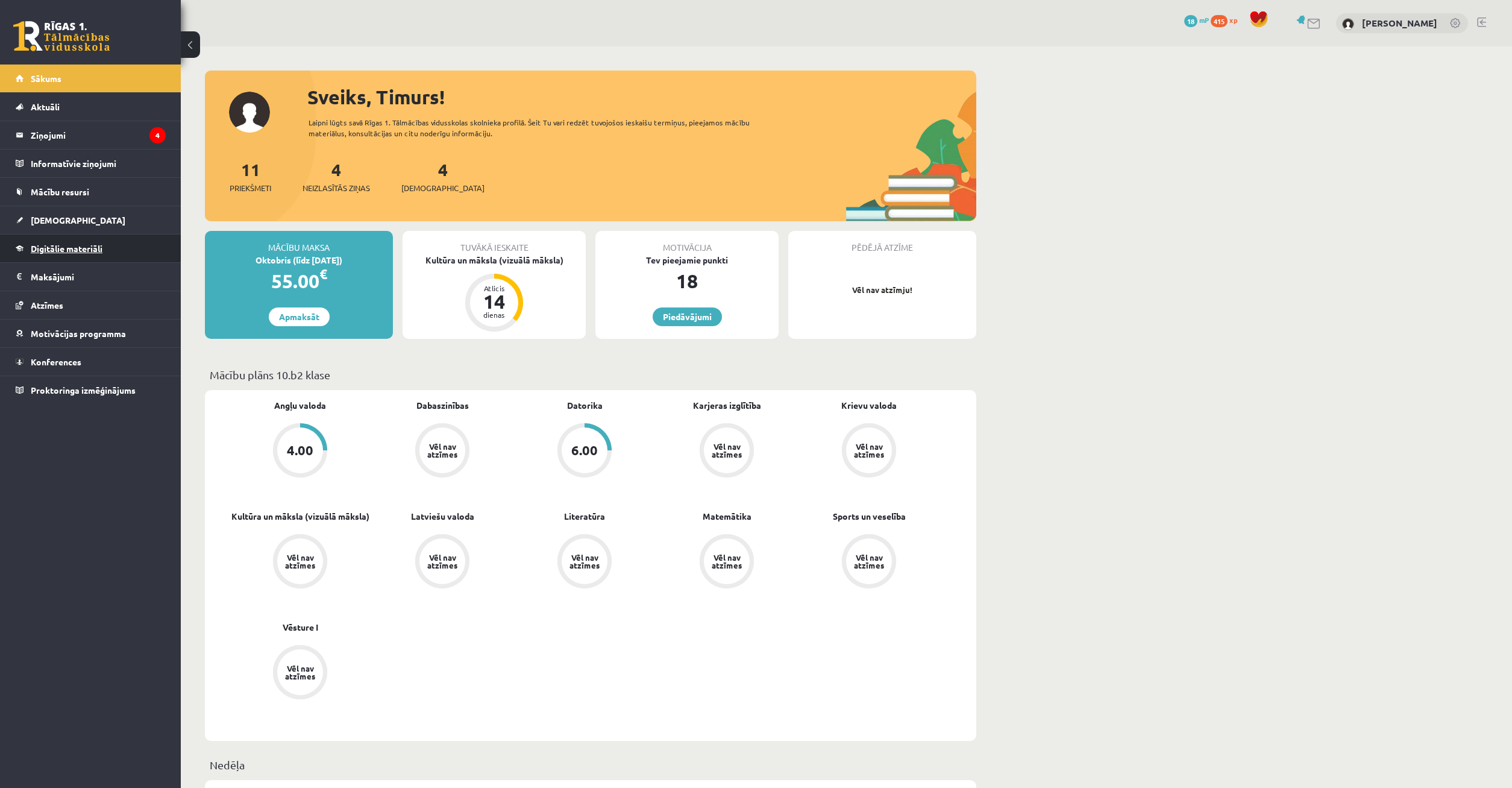
click at [136, 244] on link "Digitālie materiāli" at bounding box center [90, 248] width 150 height 28
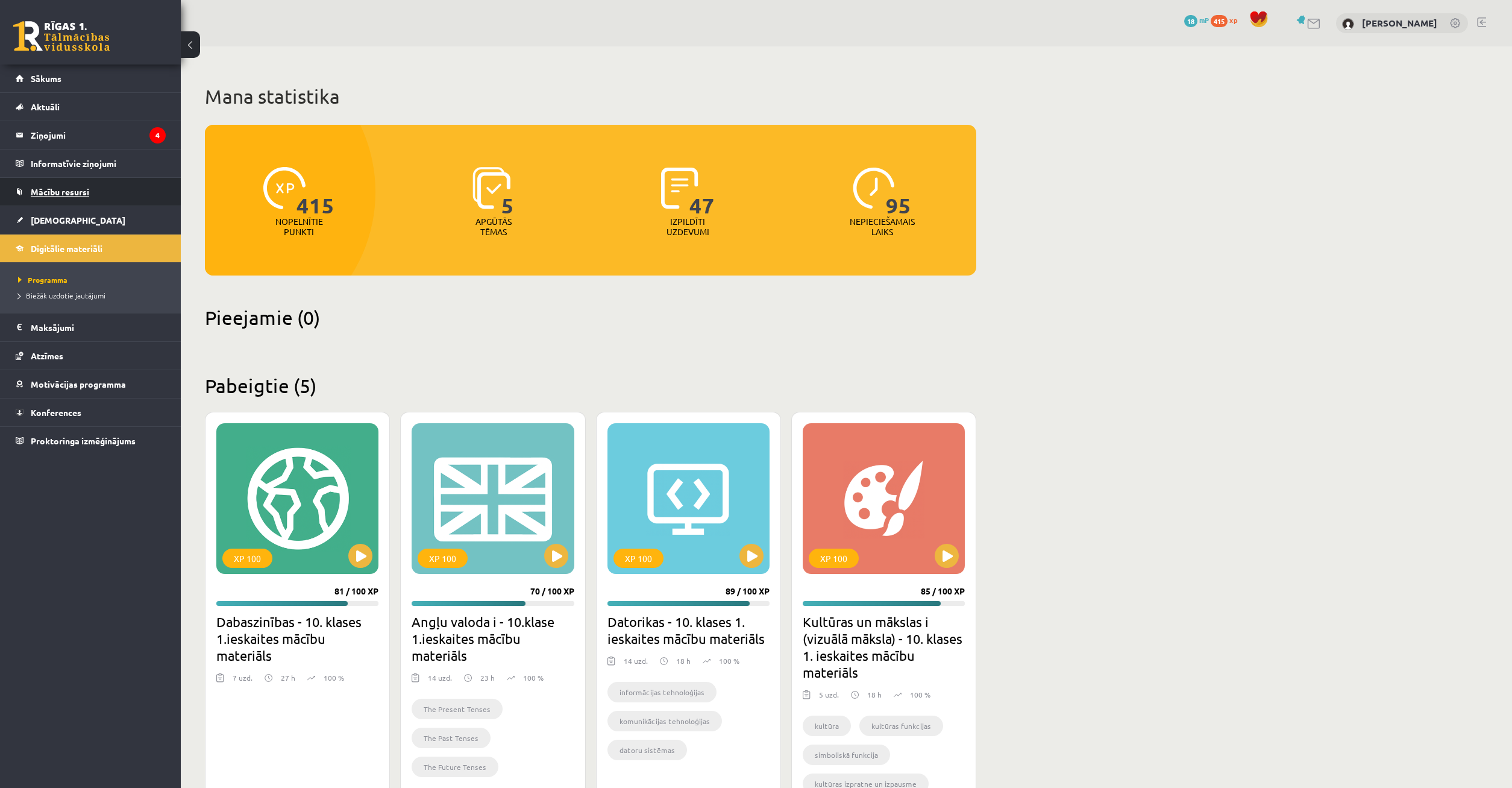
click at [126, 195] on link "Mācību resursi" at bounding box center [90, 192] width 150 height 28
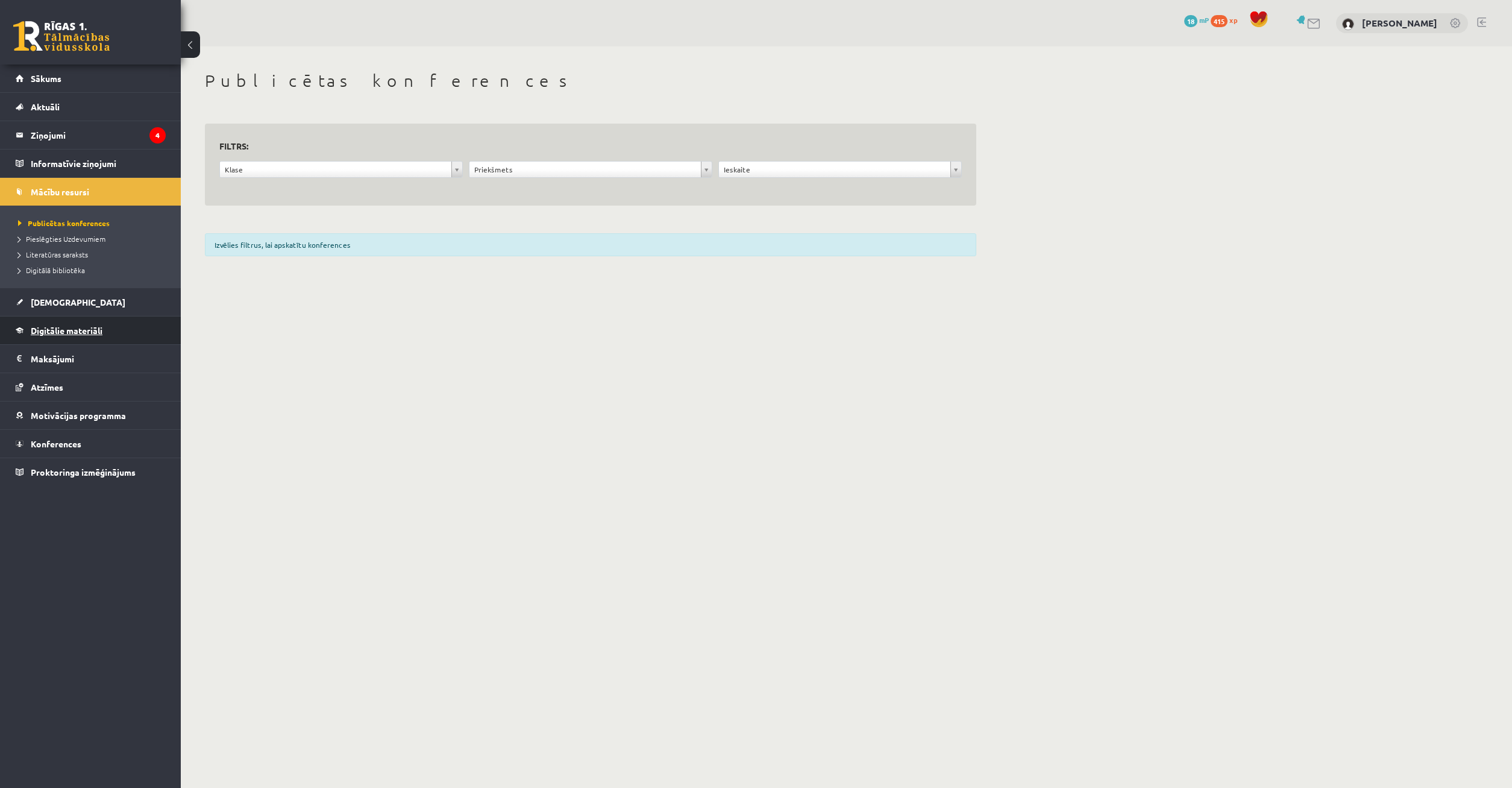
click at [110, 327] on link "Digitālie materiāli" at bounding box center [90, 330] width 150 height 28
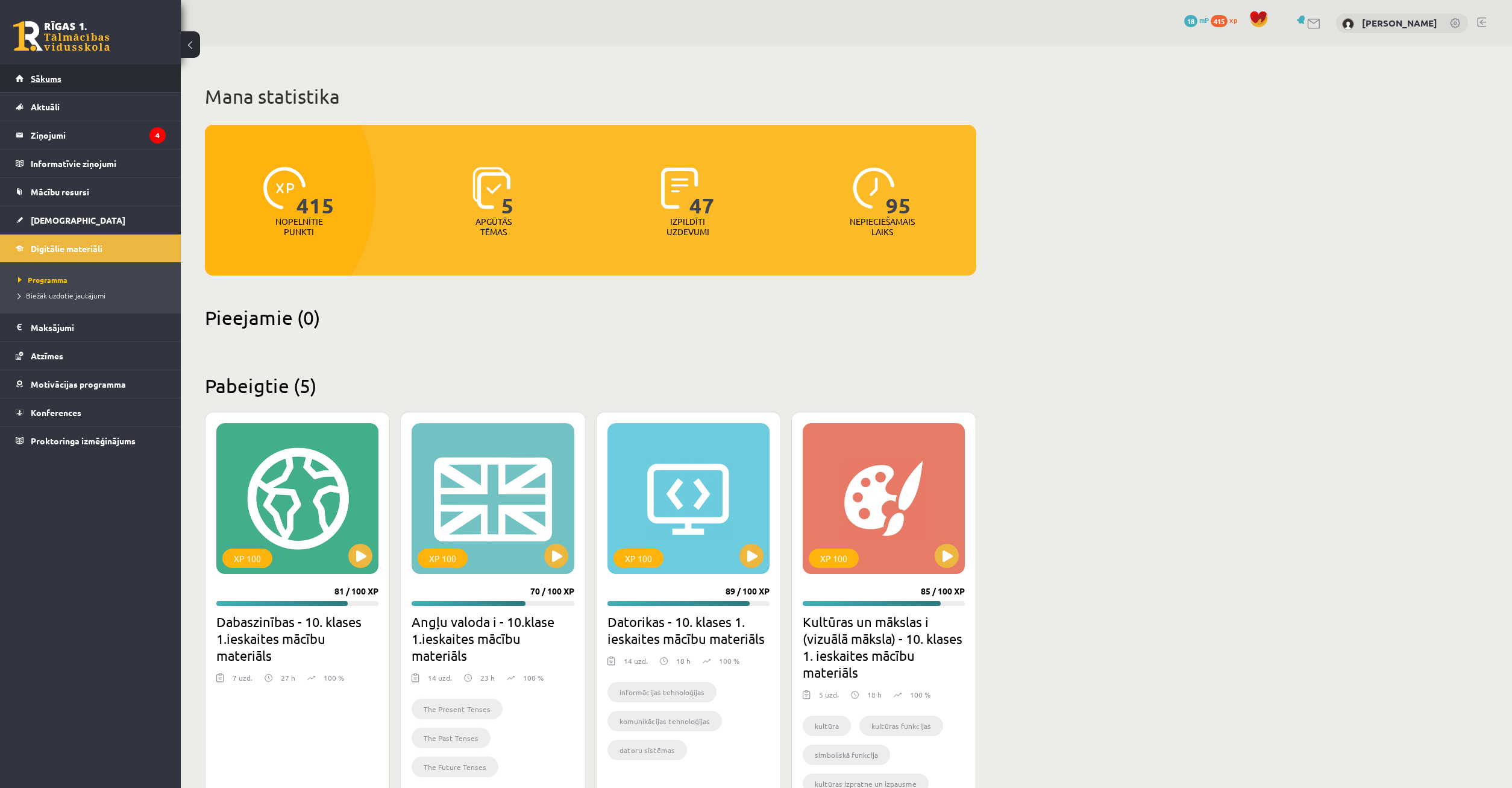
click at [120, 88] on link "Sākums" at bounding box center [90, 78] width 150 height 28
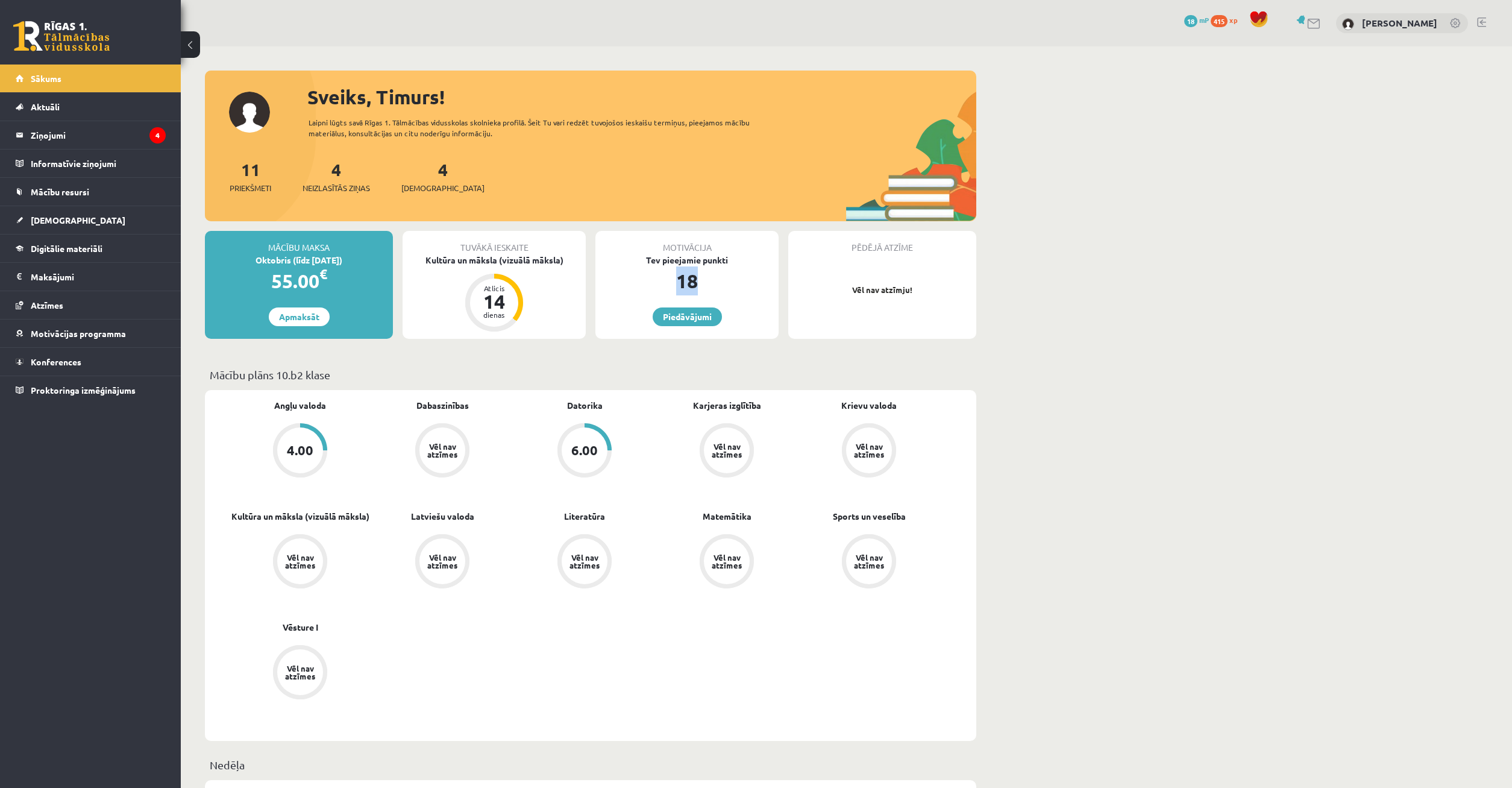
drag, startPoint x: 668, startPoint y: 280, endPoint x: 723, endPoint y: 280, distance: 55.0
click at [723, 280] on div "18" at bounding box center [687, 281] width 183 height 29
click at [730, 290] on div "18" at bounding box center [687, 281] width 183 height 29
